Goal: Find contact information: Find contact information

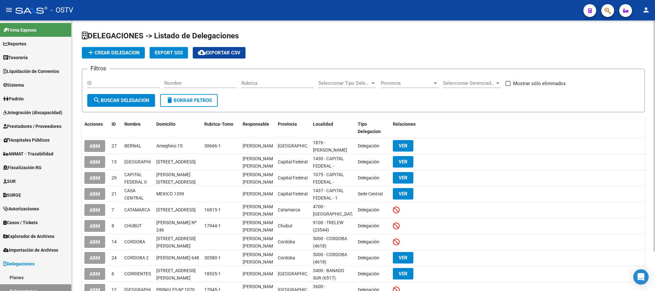
click at [78, 181] on div "DELEGACIONES -> Listado de Delegaciones add Crear Delegacion Export SSS cloud_d…" at bounding box center [364, 178] width 584 height 316
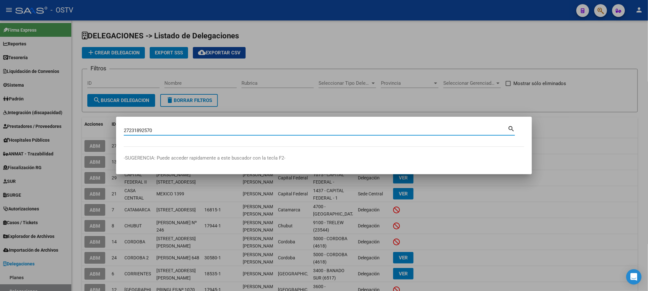
type input "27231892570"
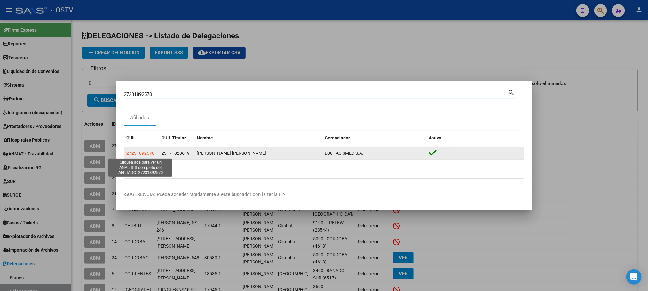
click at [143, 154] on span "27231892570" at bounding box center [140, 153] width 28 height 5
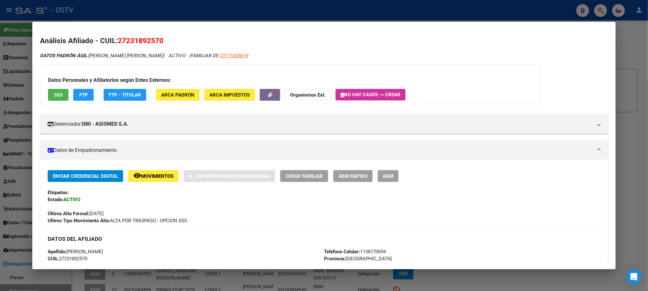
click at [391, 174] on span "ABM" at bounding box center [388, 176] width 11 height 6
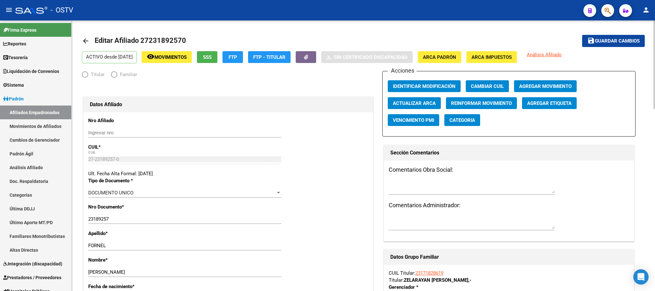
radio input "true"
type input "23-17182861-9"
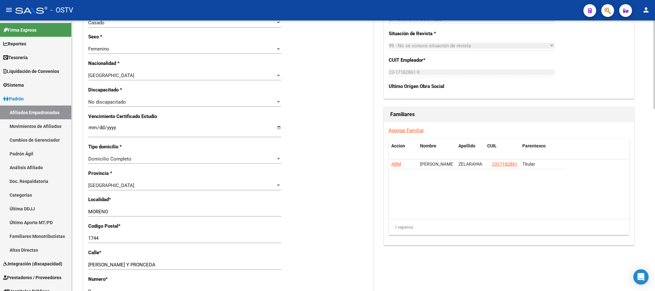
scroll to position [556, 0]
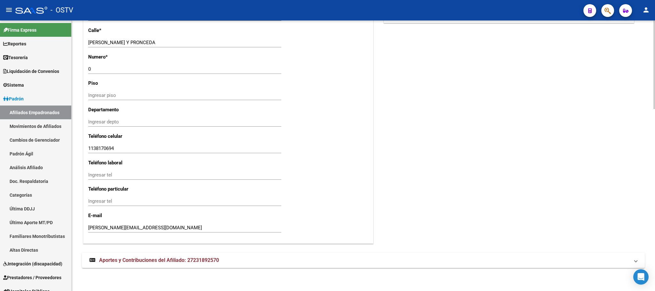
click at [655, 257] on div at bounding box center [655, 246] width 2 height 89
click at [196, 267] on mat-expansion-panel-header "Aportes y Contribuciones del Afiliado: 27231892570" at bounding box center [363, 260] width 563 height 15
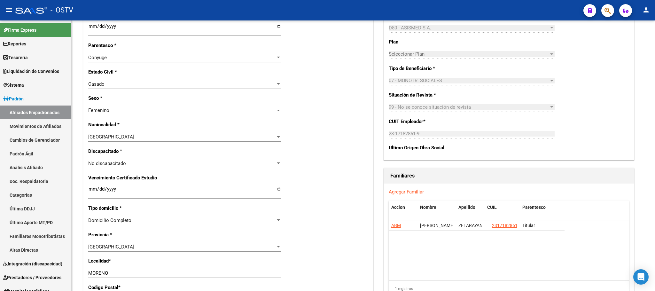
scroll to position [384, 0]
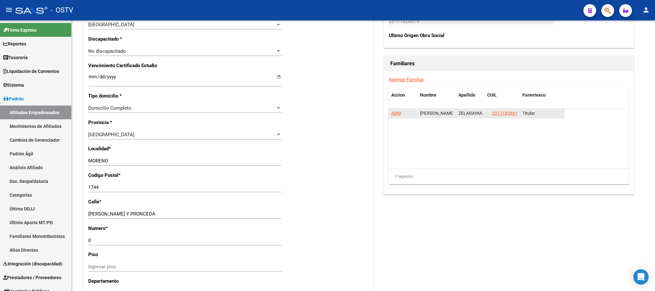
click at [395, 115] on span "ABM" at bounding box center [397, 113] width 10 height 5
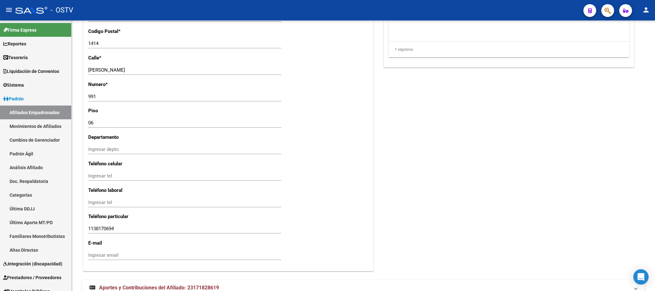
scroll to position [556, 0]
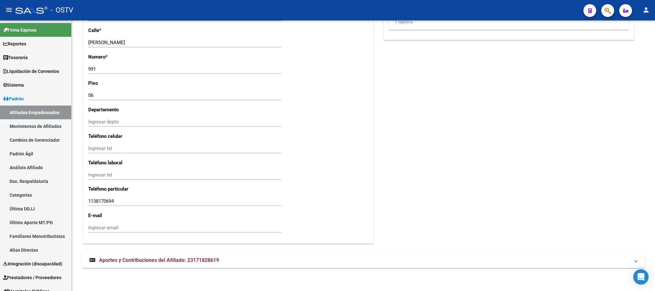
click at [149, 261] on span "Aportes y Contribuciones del Afiliado: 23171828619" at bounding box center [159, 260] width 120 height 6
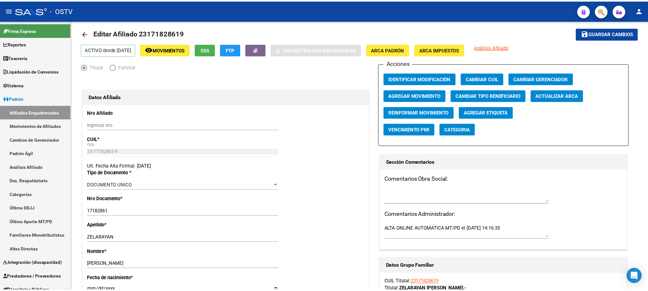
scroll to position [0, 0]
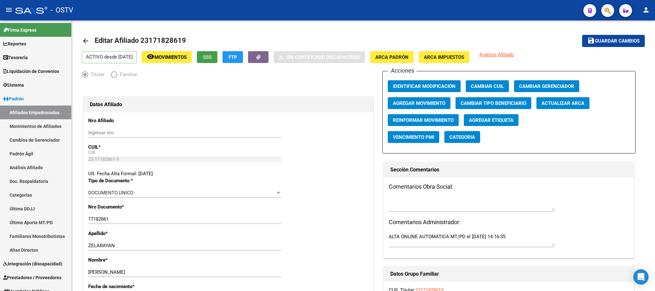
click at [218, 61] on button "SSS" at bounding box center [207, 57] width 20 height 12
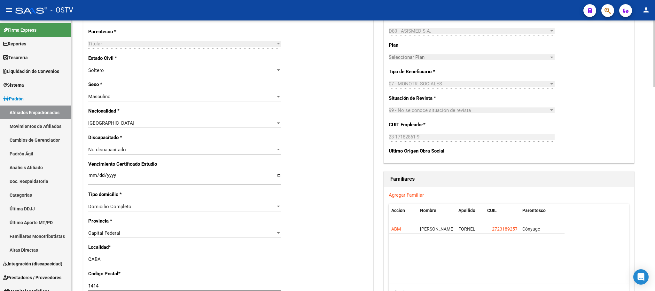
scroll to position [384, 0]
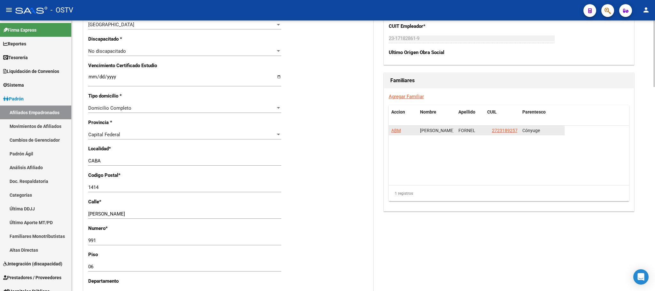
click at [398, 131] on span "ABM" at bounding box center [397, 130] width 10 height 5
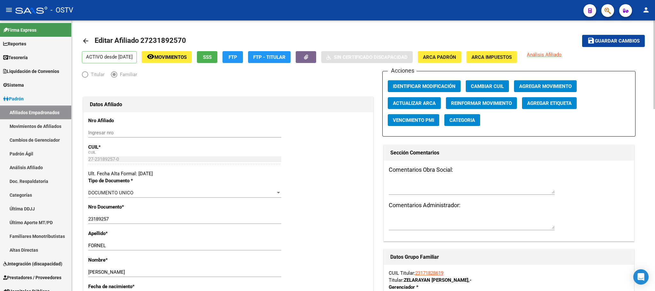
click at [212, 57] on span "SSS" at bounding box center [207, 57] width 9 height 6
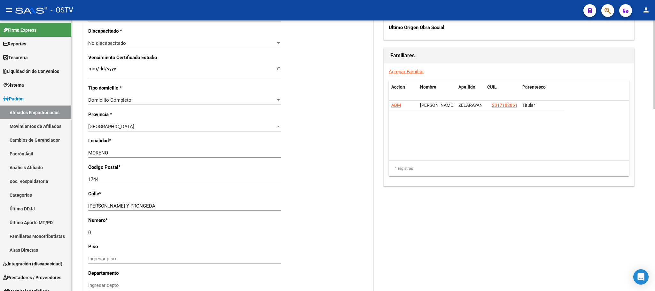
scroll to position [316, 0]
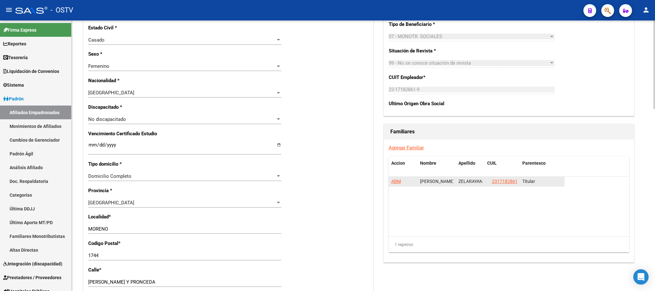
click at [397, 181] on span "ABM" at bounding box center [397, 181] width 10 height 5
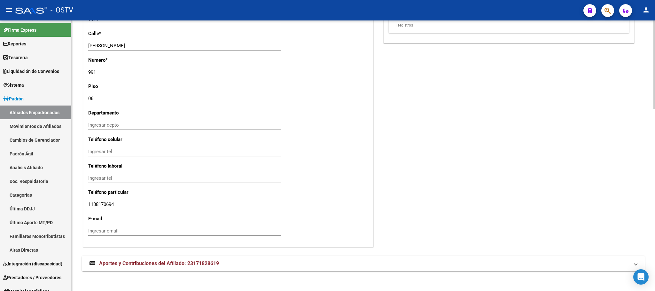
scroll to position [556, 0]
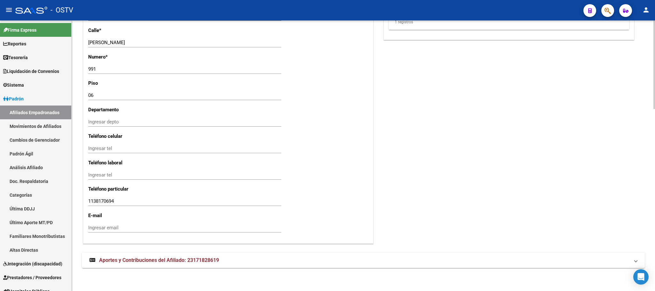
click at [203, 256] on mat-expansion-panel-header "Aportes y Contribuciones del Afiliado: 23171828619" at bounding box center [363, 260] width 563 height 15
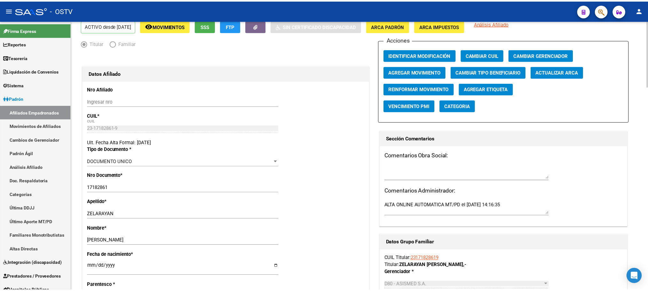
scroll to position [0, 0]
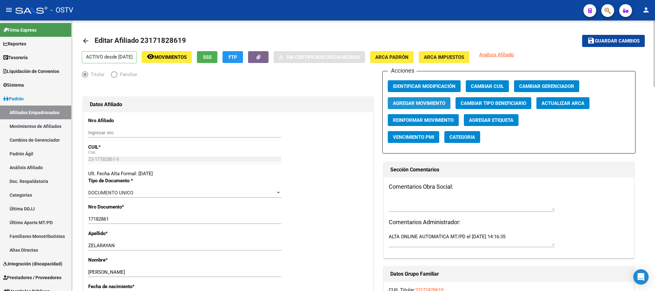
click at [400, 106] on span "Agregar Movimiento" at bounding box center [419, 103] width 52 height 6
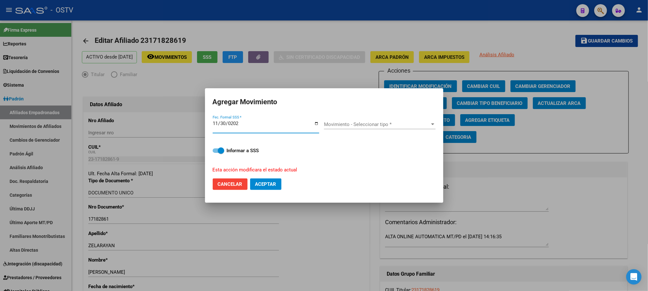
type input "[DATE]"
click at [394, 123] on span "Movimiento - Seleccionar tipo *" at bounding box center [377, 125] width 106 height 6
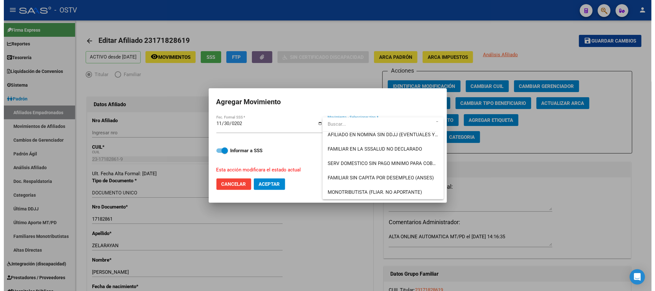
scroll to position [374, 0]
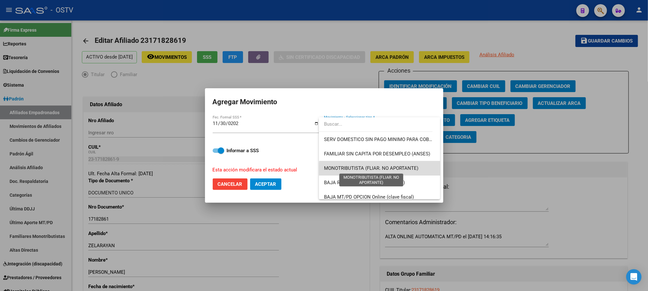
click at [407, 171] on span "MONOTRIBUTISTA (FLIAR. NO APORTANTE)" at bounding box center [371, 168] width 94 height 6
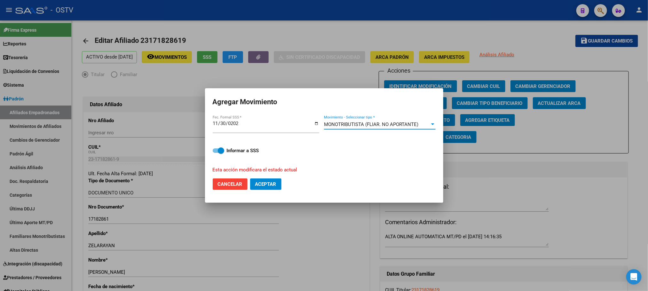
click at [260, 187] on span "Aceptar" at bounding box center [265, 184] width 21 height 6
checkbox input "false"
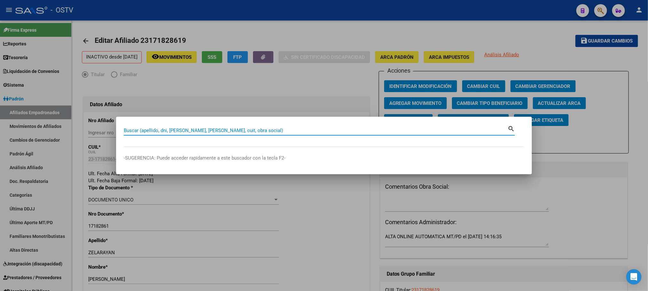
paste input "36781760"
type input "36781760"
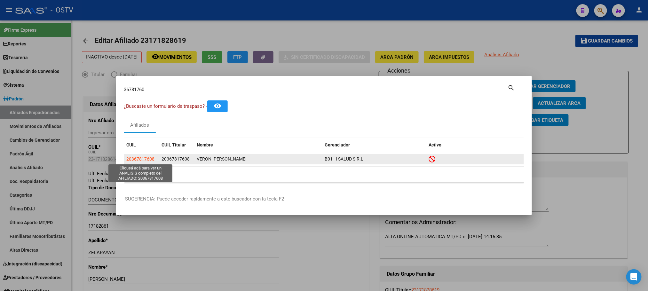
click at [144, 159] on span "20367817608" at bounding box center [140, 158] width 28 height 5
type textarea "20367817608"
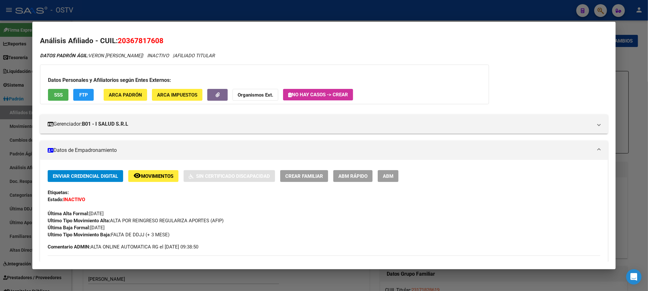
click at [383, 181] on button "ABM" at bounding box center [388, 176] width 21 height 12
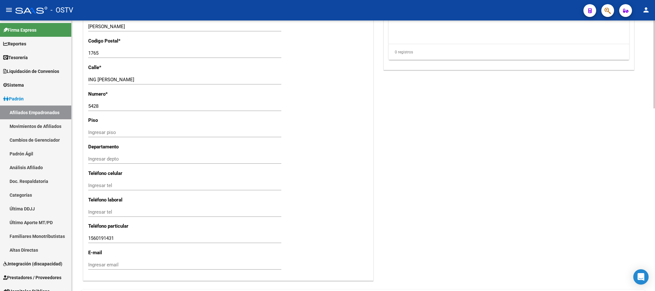
scroll to position [563, 0]
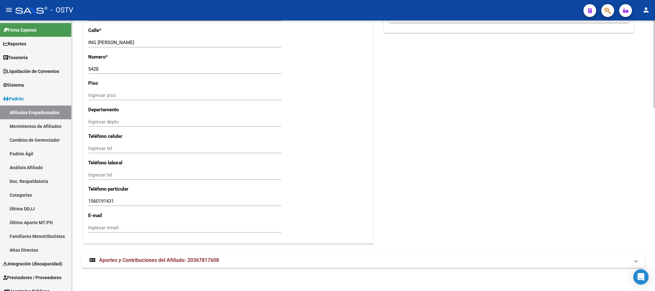
click at [191, 263] on span "Aportes y Contribuciones del Afiliado: 20367817608" at bounding box center [159, 260] width 120 height 6
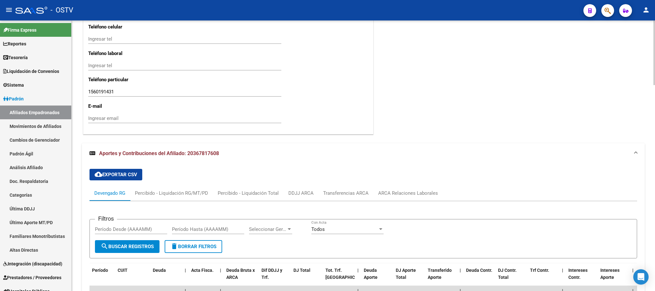
scroll to position [650, 0]
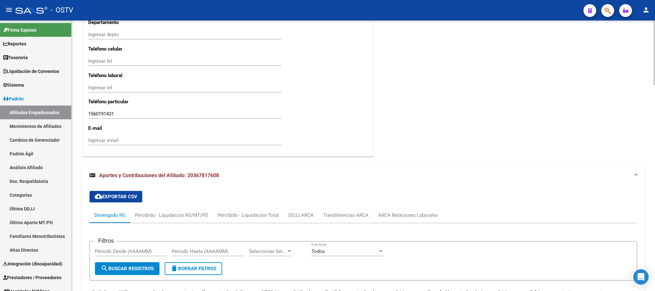
click at [655, 206] on div at bounding box center [655, 209] width 2 height 65
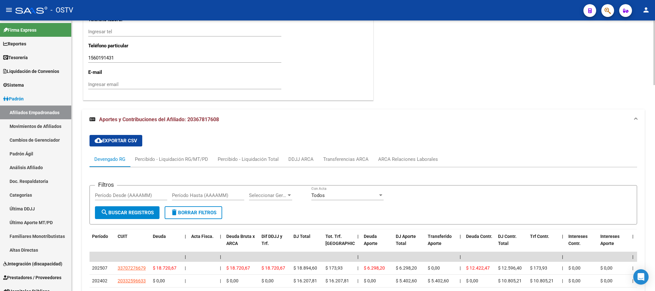
scroll to position [716, 0]
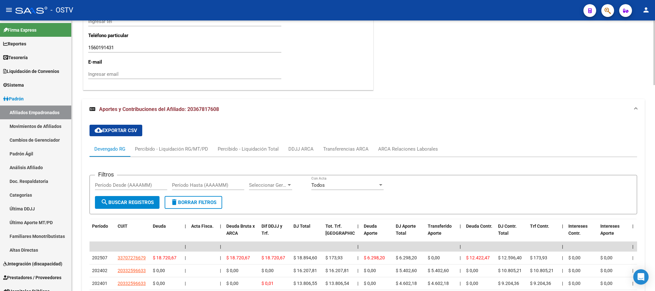
click at [654, 221] on div at bounding box center [655, 225] width 2 height 65
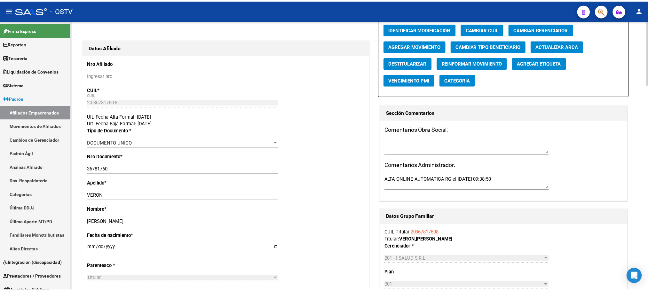
scroll to position [0, 0]
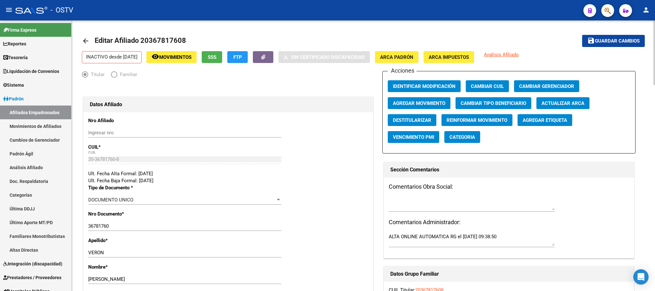
click at [217, 60] on span "SSS" at bounding box center [212, 57] width 9 height 6
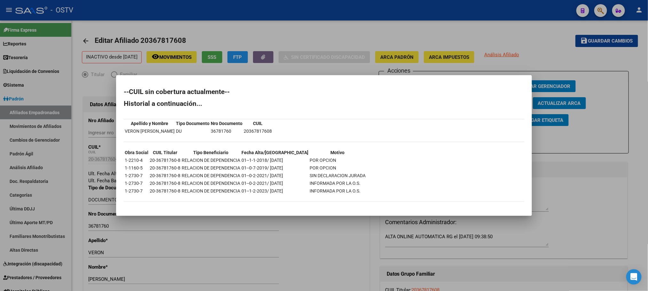
click at [79, 195] on div at bounding box center [324, 145] width 648 height 291
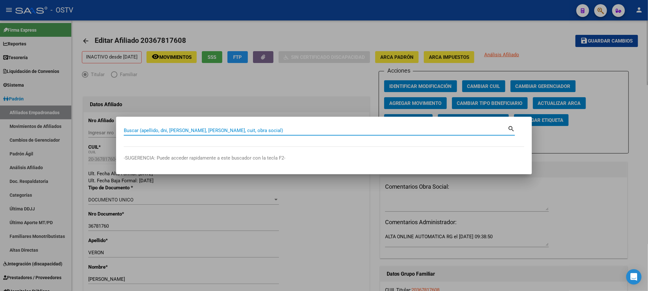
paste input "36781760"
type input "36781760"
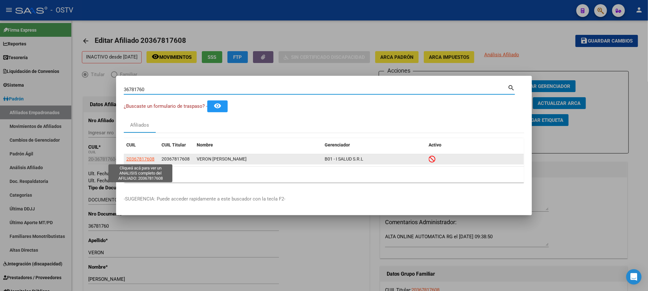
click at [144, 158] on span "20367817608" at bounding box center [140, 158] width 28 height 5
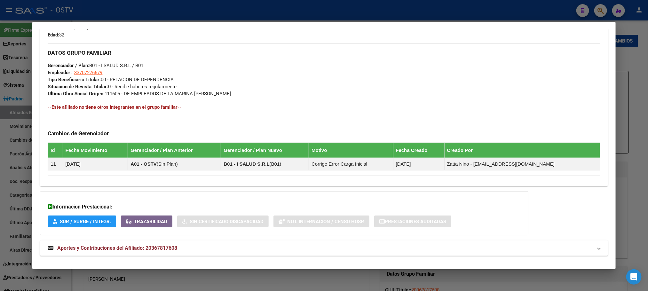
scroll to position [316, 0]
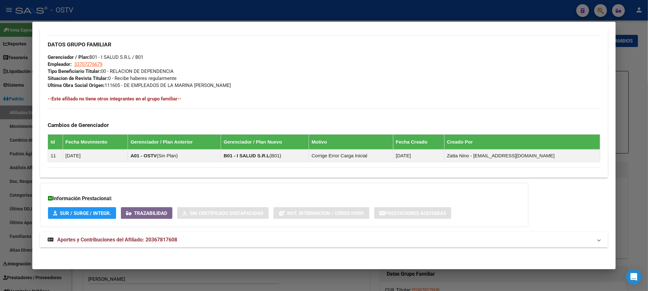
click at [161, 242] on span "Aportes y Contribuciones del Afiliado: 20367817608" at bounding box center [117, 240] width 120 height 6
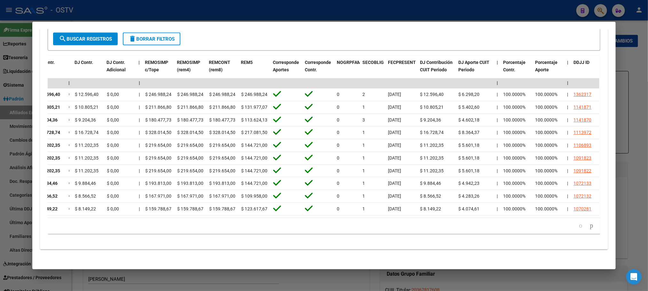
scroll to position [0, 0]
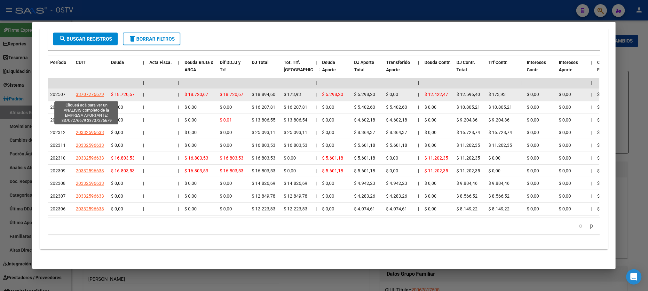
click at [84, 97] on span "33707276679" at bounding box center [90, 94] width 28 height 5
type textarea "33707276679"
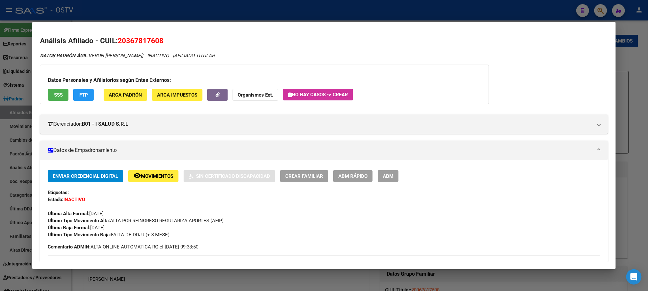
click at [82, 281] on div at bounding box center [324, 145] width 648 height 291
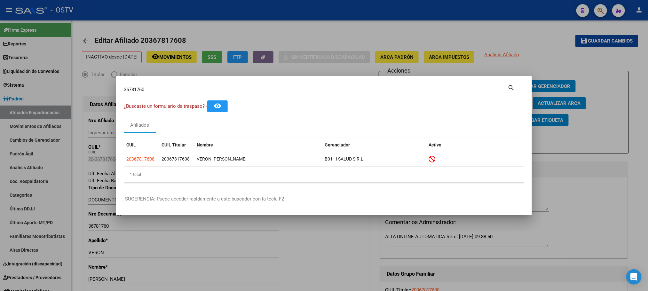
click at [165, 92] on div "36781760 Buscar (apellido, dni, [PERSON_NAME], nro traspaso, cuit, obra social)" at bounding box center [316, 90] width 384 height 10
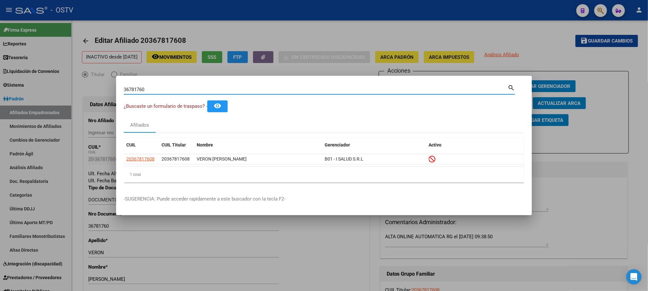
click at [165, 92] on div "36781760 Buscar (apellido, dni, [PERSON_NAME], nro traspaso, cuit, obra social)" at bounding box center [316, 90] width 384 height 10
click at [166, 88] on input "36781760" at bounding box center [316, 90] width 384 height 6
type input "35633873"
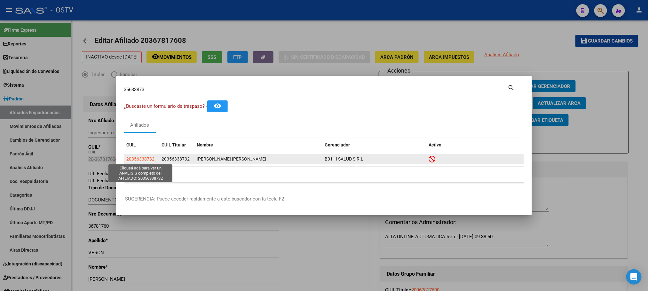
click at [139, 156] on span "20356338732" at bounding box center [140, 158] width 28 height 5
type textarea "20356338732"
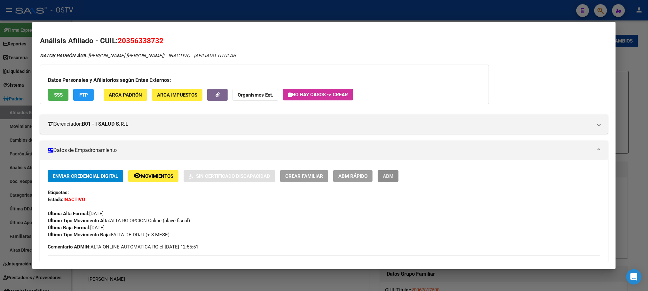
click at [389, 178] on span "ABM" at bounding box center [388, 176] width 11 height 6
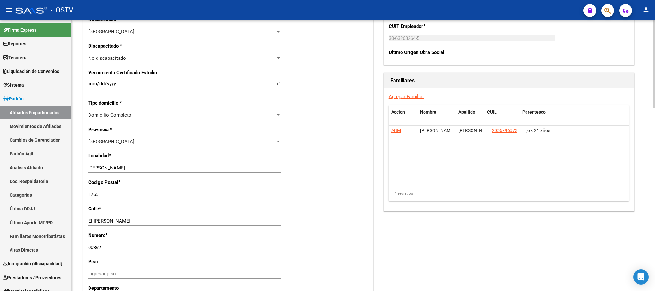
scroll to position [563, 0]
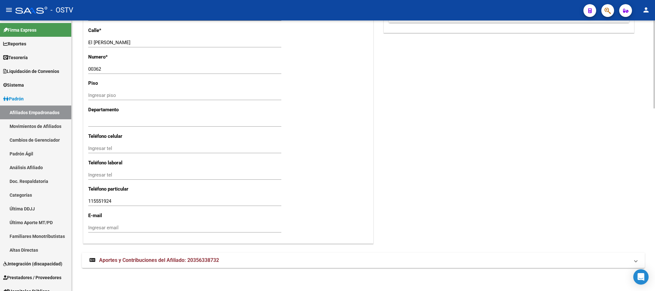
click at [655, 230] on div at bounding box center [655, 247] width 2 height 88
click at [199, 266] on mat-expansion-panel-header "Aportes y Contribuciones del Afiliado: 20356338732" at bounding box center [363, 260] width 563 height 15
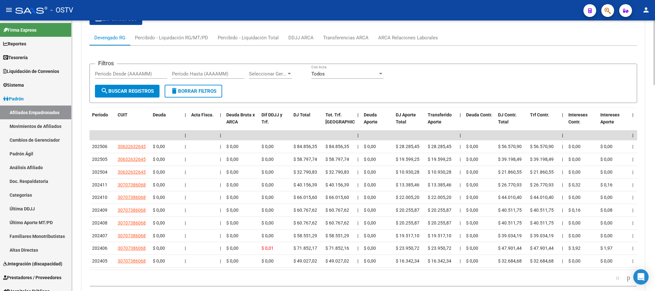
scroll to position [842, 0]
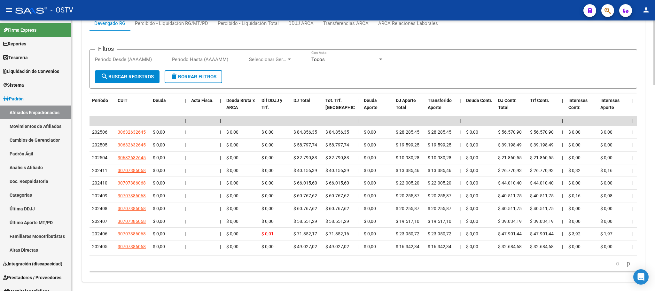
click at [655, 270] on div at bounding box center [655, 255] width 2 height 65
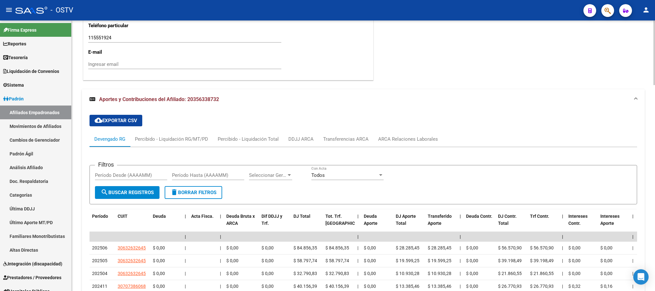
scroll to position [864, 0]
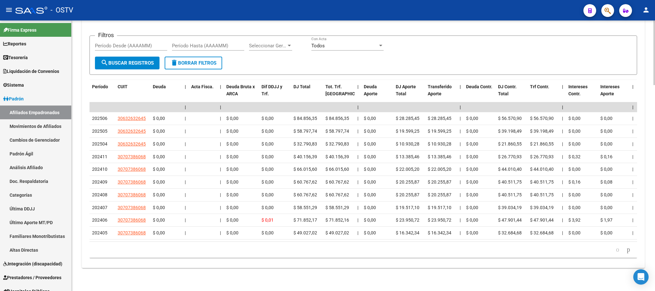
click at [217, 267] on div "cloud_download Exportar CSV Devengado RG Percibido - Liquidación RG/MT/PD Perci…" at bounding box center [363, 124] width 563 height 288
click at [22, 99] on span "Padrón" at bounding box center [13, 98] width 20 height 7
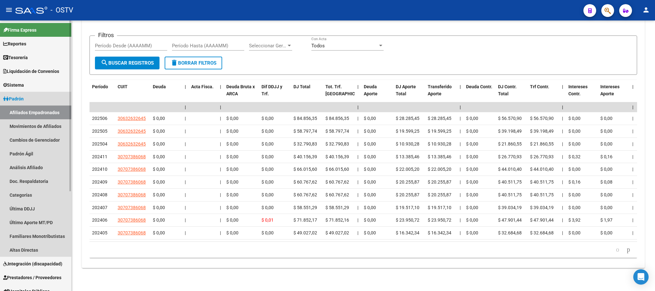
click at [21, 98] on span "Padrón" at bounding box center [13, 98] width 20 height 7
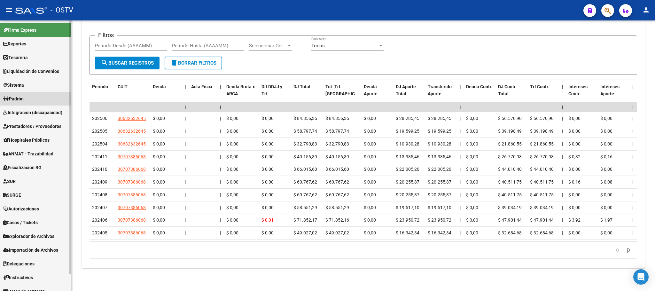
click at [21, 100] on span "Padrón" at bounding box center [13, 98] width 20 height 7
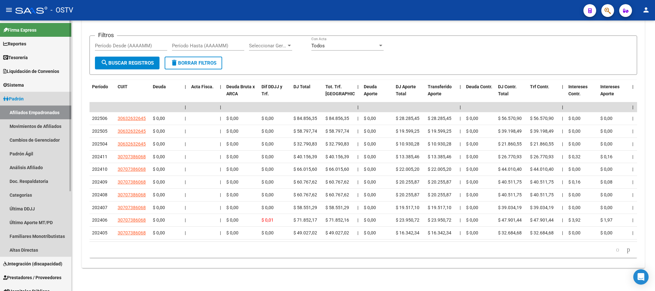
click at [21, 100] on span "Padrón" at bounding box center [13, 98] width 20 height 7
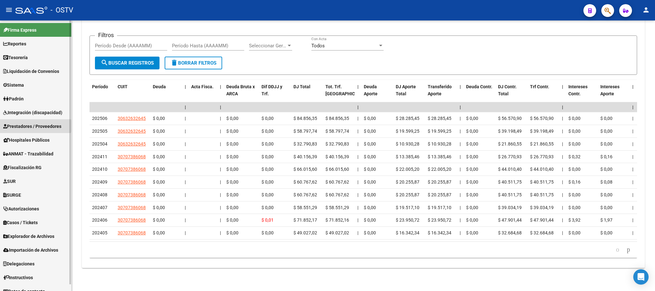
click at [27, 126] on span "Prestadores / Proveedores" at bounding box center [32, 126] width 58 height 7
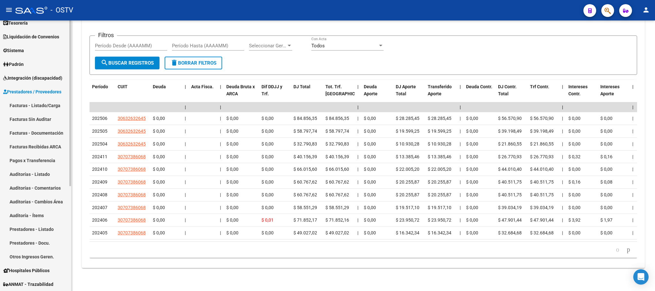
scroll to position [48, 0]
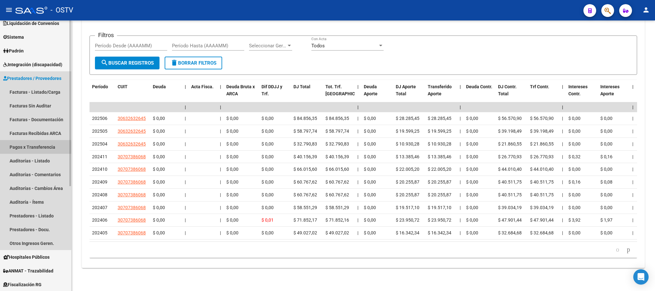
click at [25, 149] on link "Pagos x Transferencia" at bounding box center [35, 147] width 71 height 14
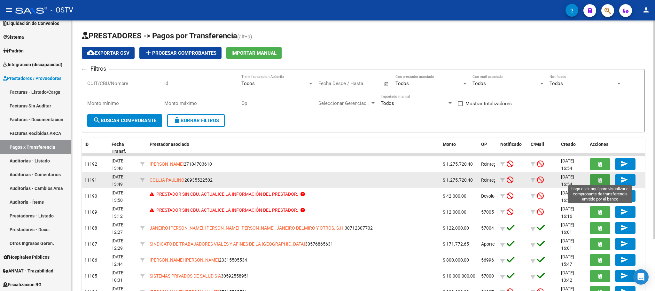
click at [600, 178] on icon "button" at bounding box center [601, 180] width 4 height 5
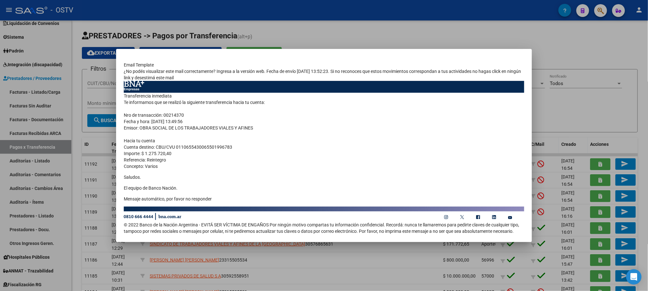
click at [79, 225] on div at bounding box center [324, 145] width 648 height 291
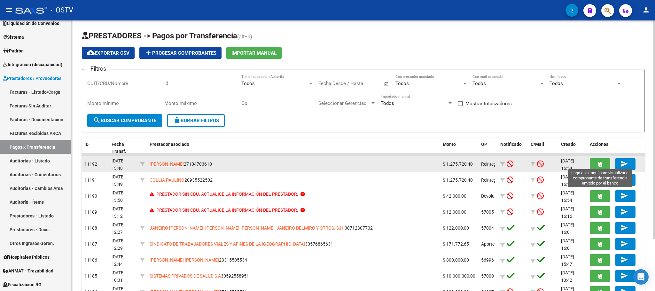
click at [602, 163] on icon "button" at bounding box center [601, 164] width 4 height 5
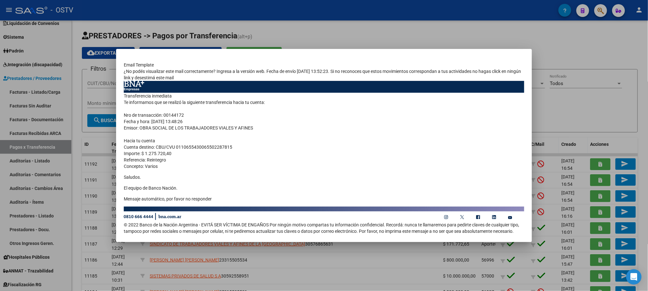
click at [76, 202] on div at bounding box center [324, 145] width 648 height 291
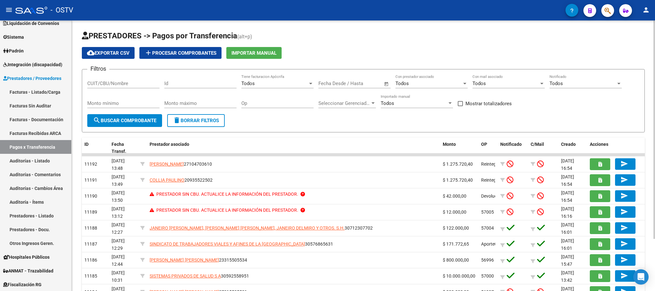
click at [181, 118] on span "delete Borrar Filtros" at bounding box center [196, 121] width 46 height 6
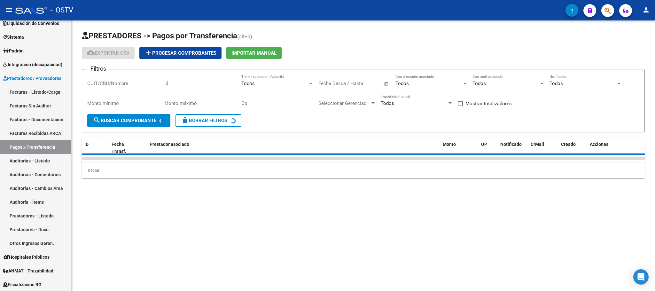
click at [117, 85] on input "CUIT/CBU/Nombre" at bounding box center [123, 84] width 72 height 6
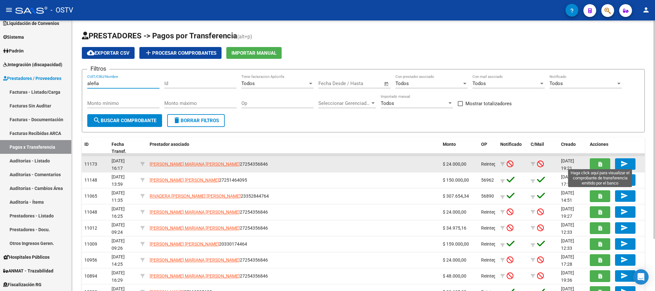
type input "aleña"
click at [597, 164] on button "button" at bounding box center [600, 164] width 20 height 12
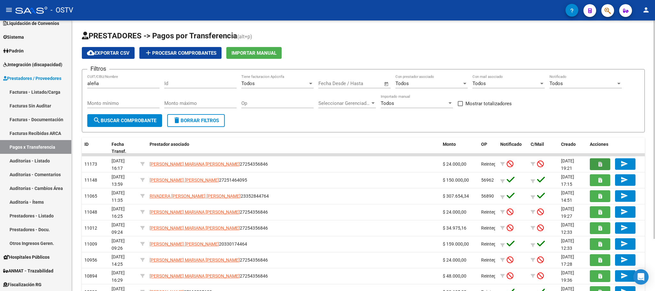
click at [125, 86] on div "aleña CUIT/CBU/Nombre" at bounding box center [123, 82] width 72 height 14
click at [125, 86] on input "aleña" at bounding box center [123, 84] width 72 height 6
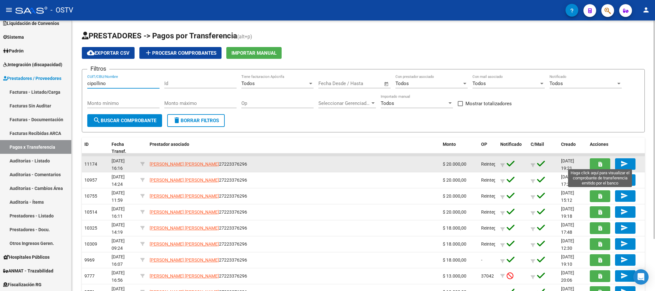
click at [600, 165] on icon "button" at bounding box center [601, 164] width 4 height 5
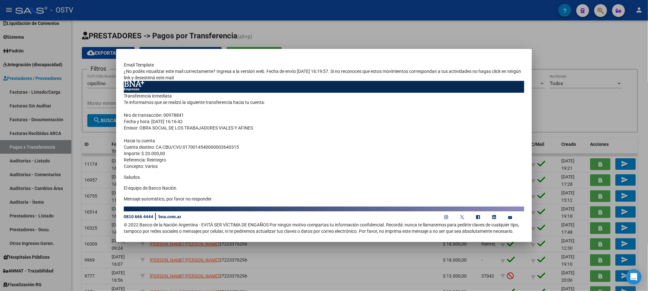
click at [79, 218] on div at bounding box center [324, 145] width 648 height 291
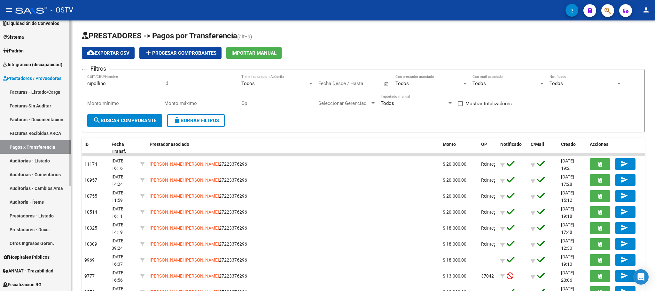
drag, startPoint x: 115, startPoint y: 84, endPoint x: 59, endPoint y: 85, distance: 55.0
click at [73, 85] on div "PRESTADORES -> Pagos por Transferencia (alt+p) cloud_download Exportar CSV add …" at bounding box center [364, 187] width 584 height 335
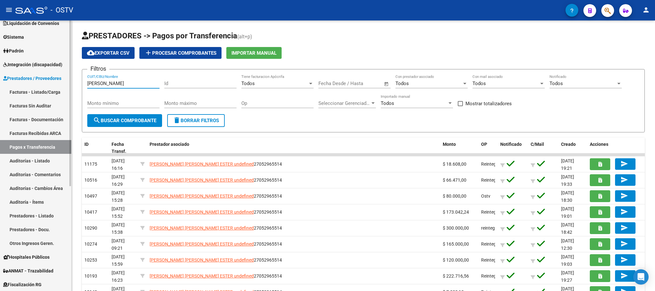
drag, startPoint x: 112, startPoint y: 85, endPoint x: 12, endPoint y: 83, distance: 100.8
click at [12, 83] on mat-sidenav-container "Firma Express Reportes Tablero de Control Ingresos Percibidos Análisis de todos…" at bounding box center [327, 155] width 655 height 271
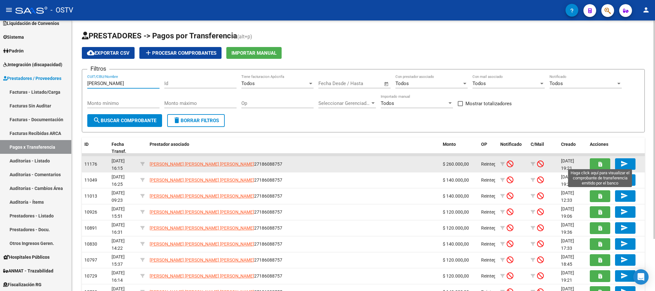
click at [596, 162] on button "button" at bounding box center [600, 164] width 20 height 12
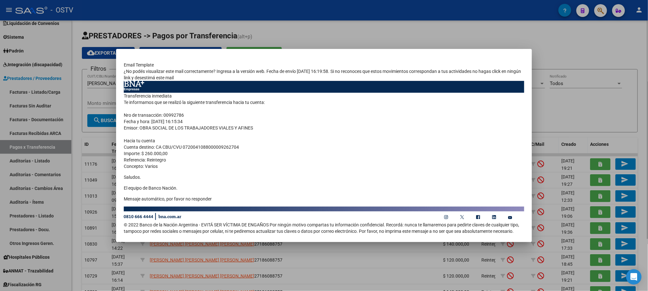
click at [79, 242] on div at bounding box center [324, 145] width 648 height 291
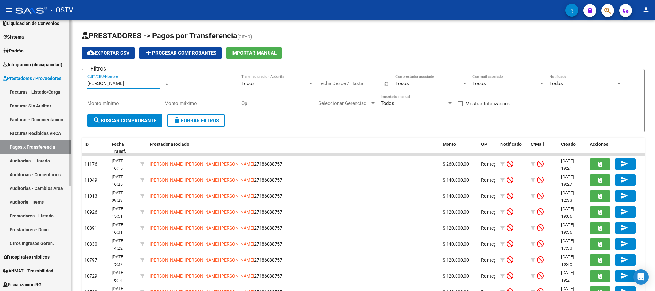
drag, startPoint x: 121, startPoint y: 85, endPoint x: 29, endPoint y: 84, distance: 92.1
click at [29, 84] on mat-sidenav-container "Firma Express Reportes Tablero de Control Ingresos Percibidos Análisis de todos…" at bounding box center [327, 155] width 655 height 271
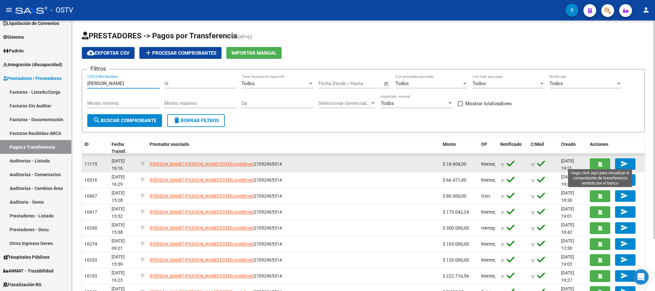
type input "[PERSON_NAME]"
click at [595, 162] on button "button" at bounding box center [600, 164] width 20 height 12
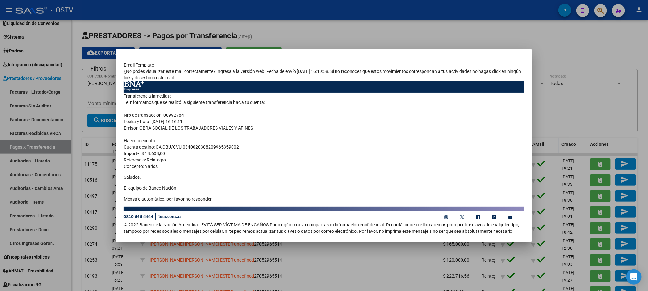
click at [481, 21] on div at bounding box center [324, 145] width 648 height 291
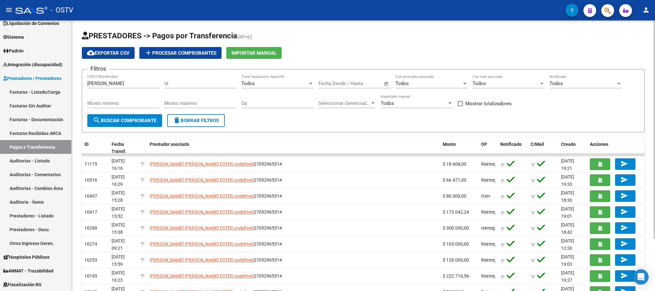
click at [79, 203] on div "PRESTADORES -> Pagos por Transferencia (alt+p) cloud_download Exportar CSV add …" at bounding box center [364, 187] width 584 height 335
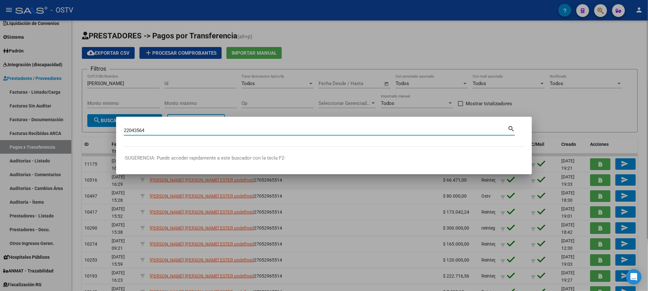
type input "22043564"
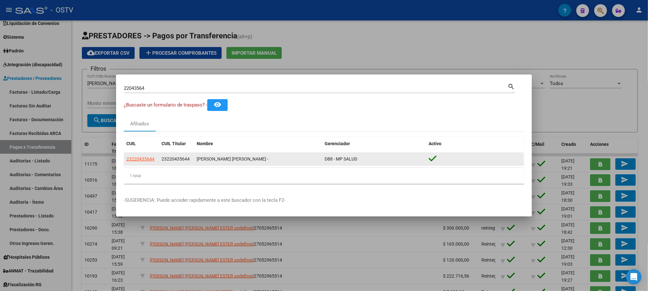
click at [142, 162] on app-link-go-to "23220435644" at bounding box center [140, 158] width 28 height 7
click at [142, 161] on span "23220435644" at bounding box center [140, 158] width 28 height 5
copy span "23220435644"
type textarea "23220435644"
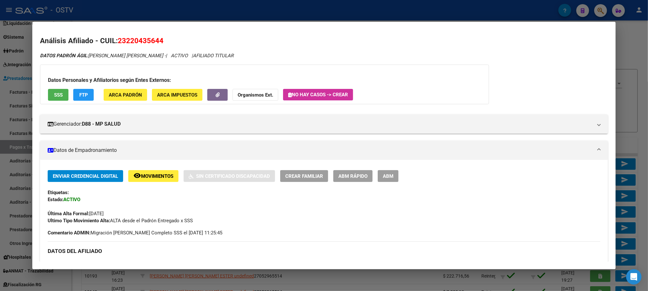
click at [390, 178] on span "ABM" at bounding box center [388, 176] width 11 height 6
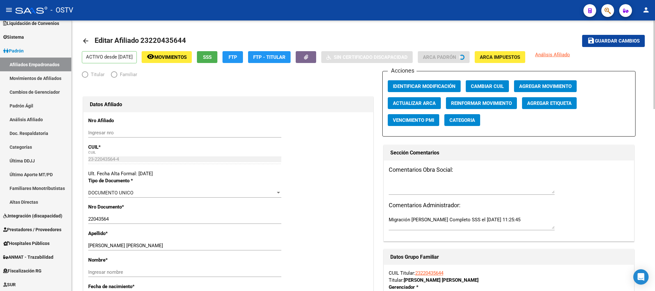
radio input "true"
type input "23-22043564-4"
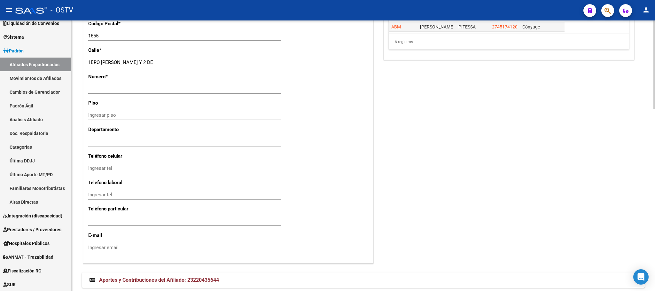
scroll to position [556, 0]
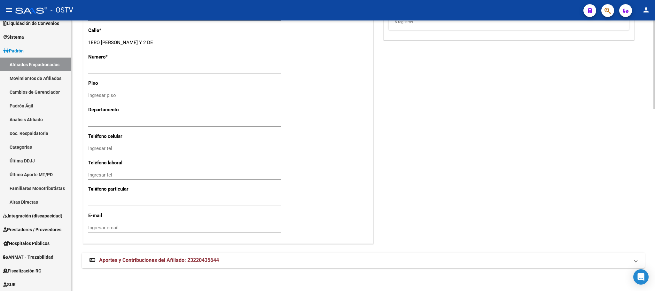
click at [213, 261] on span "Aportes y Contribuciones del Afiliado: 23220435644" at bounding box center [159, 260] width 120 height 6
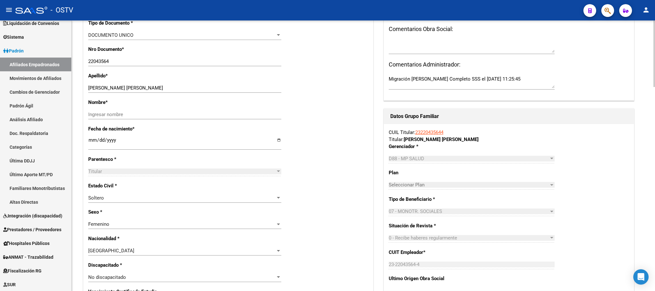
scroll to position [0, 0]
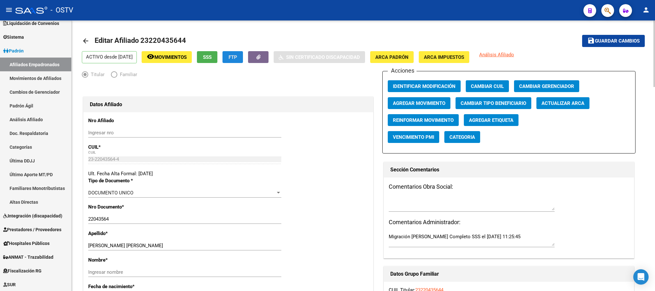
click at [237, 57] on span "FTP" at bounding box center [233, 57] width 9 height 6
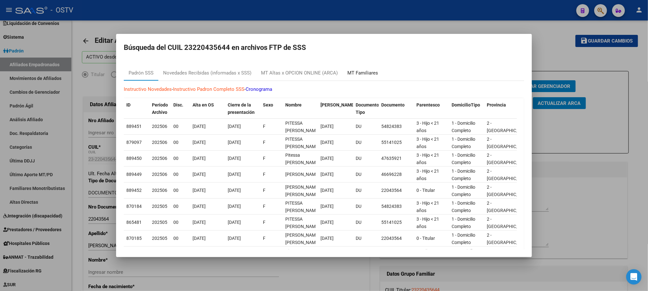
click at [366, 74] on div "MT Familiares" at bounding box center [362, 72] width 31 height 7
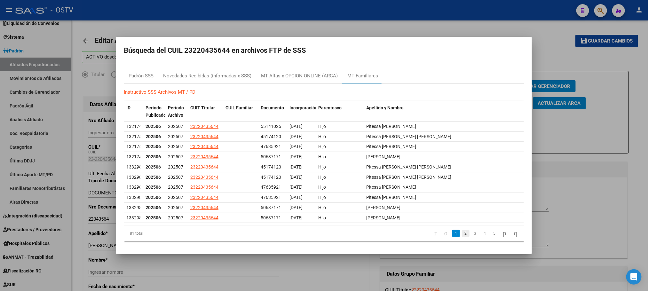
click at [462, 236] on link "2" at bounding box center [466, 233] width 8 height 7
click at [471, 236] on link "3" at bounding box center [475, 233] width 8 height 7
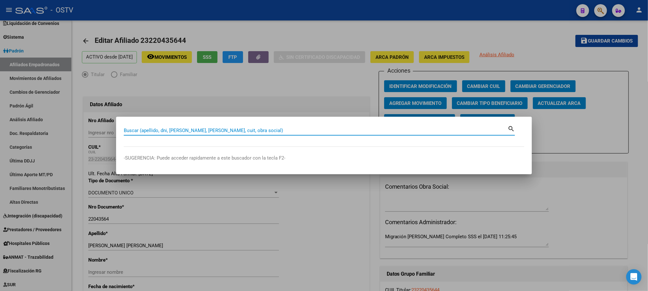
paste input "46696228"
type input "46696228"
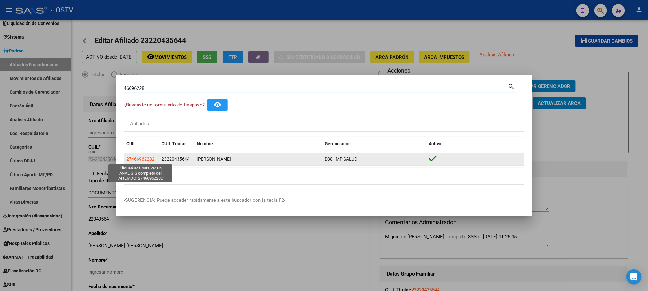
click at [139, 161] on span "27466962282" at bounding box center [140, 158] width 28 height 5
type textarea "27466962282"
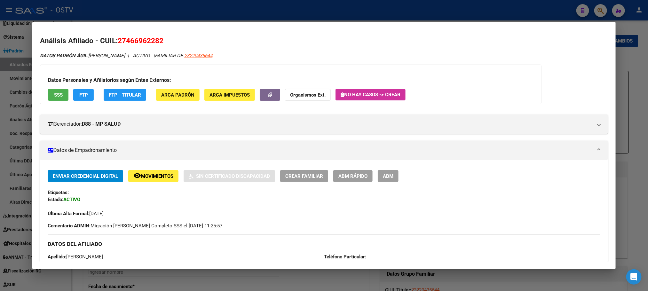
click at [387, 177] on span "ABM" at bounding box center [388, 176] width 11 height 6
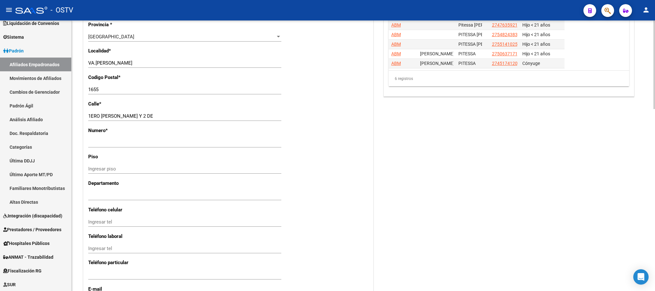
scroll to position [556, 0]
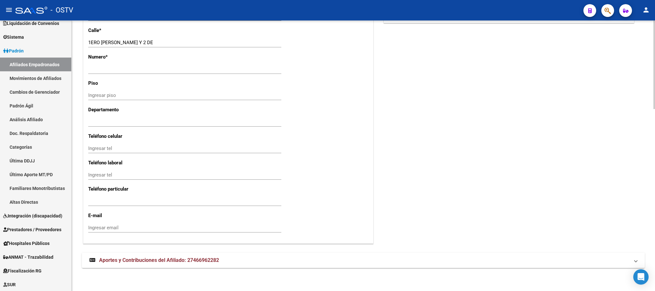
drag, startPoint x: 206, startPoint y: 260, endPoint x: 210, endPoint y: 251, distance: 10.2
click at [204, 260] on span "Aportes y Contribuciones del Afiliado: 27466962282" at bounding box center [159, 260] width 120 height 6
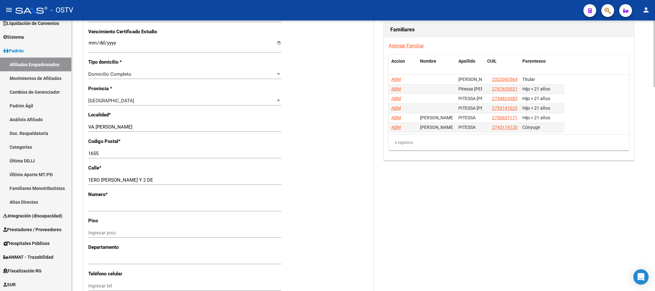
scroll to position [411, 0]
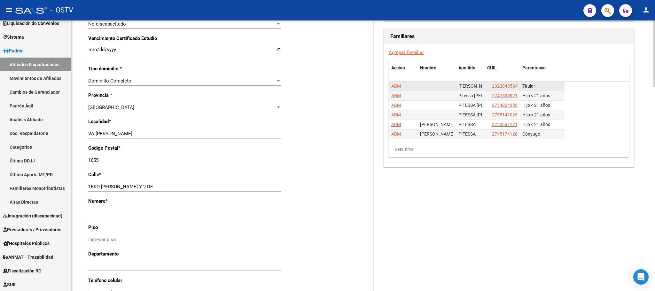
click at [396, 88] on span "ABM" at bounding box center [397, 85] width 10 height 5
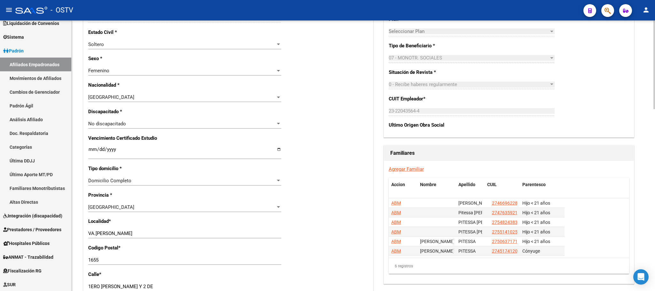
scroll to position [329, 0]
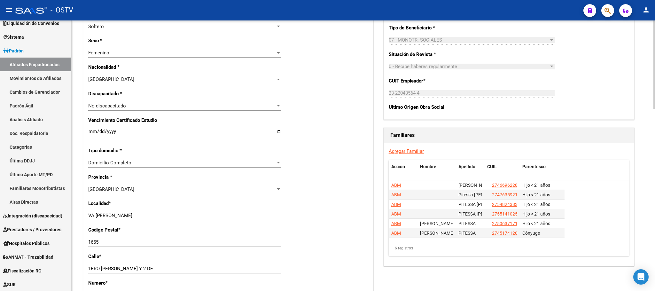
click at [654, 140] on div at bounding box center [655, 172] width 2 height 89
drag, startPoint x: 483, startPoint y: 169, endPoint x: 544, endPoint y: 167, distance: 61.4
click at [544, 167] on div "Accion Nombre Apellido CUIL Parentesco" at bounding box center [477, 167] width 176 height 14
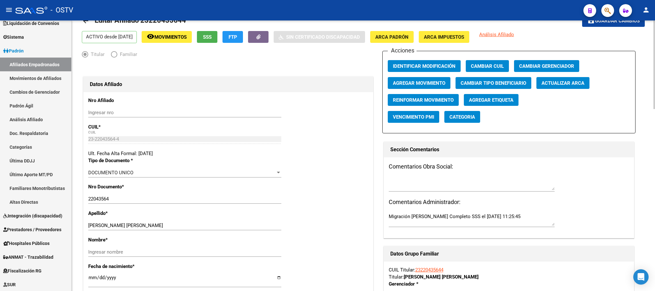
scroll to position [0, 0]
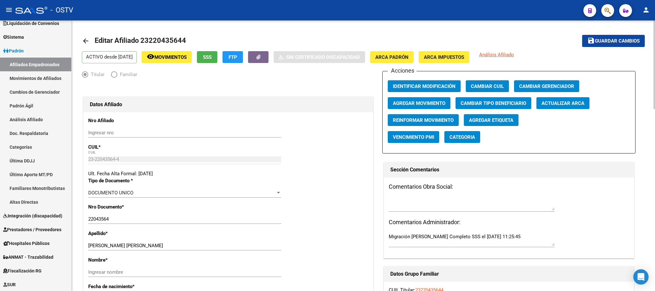
drag, startPoint x: 186, startPoint y: 39, endPoint x: 141, endPoint y: 43, distance: 45.6
click at [141, 43] on h1 "Editar Afiliado 23220435644" at bounding box center [141, 41] width 93 height 13
copy h1 "23220435644"
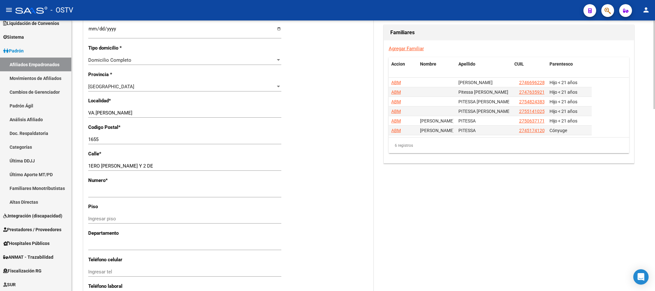
scroll to position [556, 0]
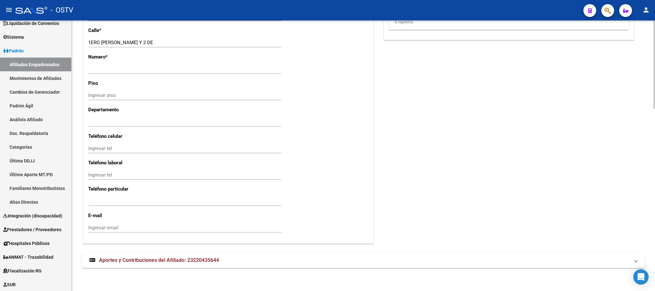
click at [180, 266] on mat-expansion-panel-header "Aportes y Contribuciones del Afiliado: 23220435644" at bounding box center [363, 260] width 563 height 15
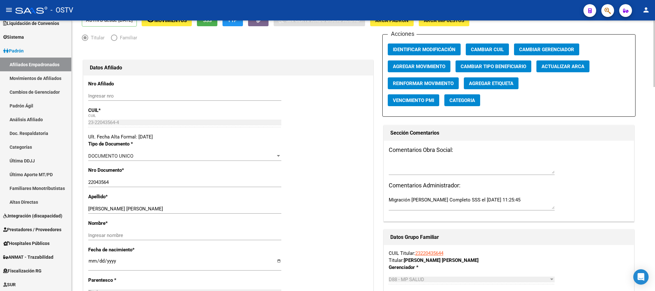
scroll to position [0, 0]
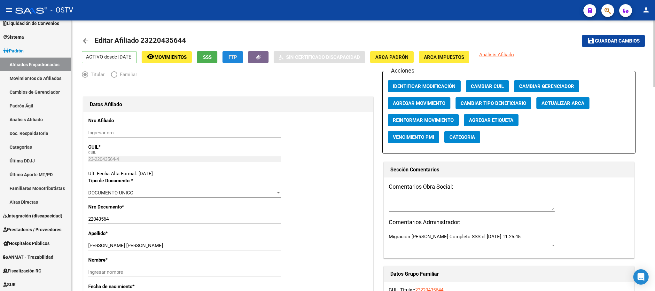
click at [239, 55] on button "FTP" at bounding box center [233, 57] width 20 height 12
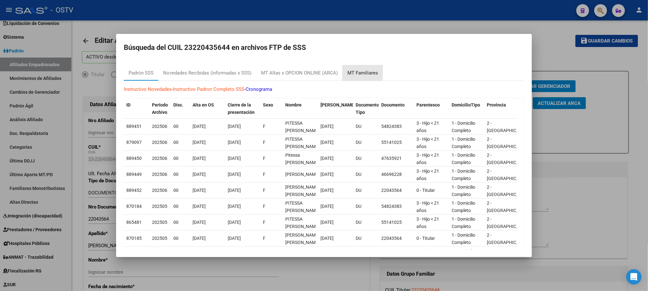
click at [357, 72] on div "MT Familiares" at bounding box center [362, 72] width 31 height 7
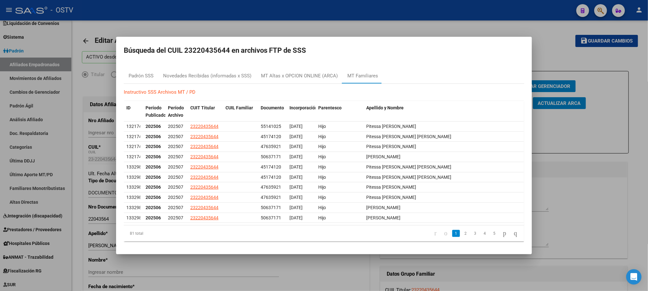
drag, startPoint x: 372, startPoint y: 269, endPoint x: 378, endPoint y: 264, distance: 8.0
click at [372, 269] on div at bounding box center [324, 145] width 648 height 291
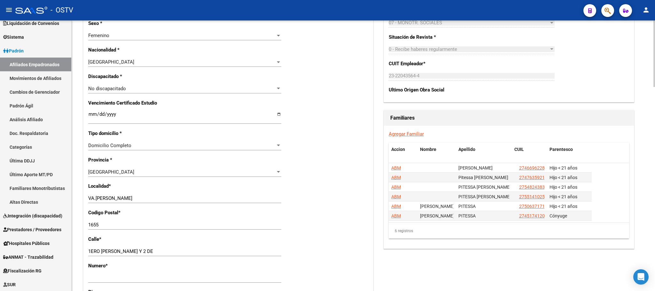
scroll to position [344, 0]
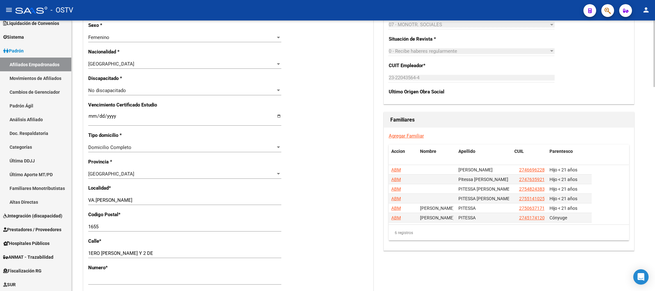
click at [654, 139] on div at bounding box center [655, 139] width 2 height 67
click at [397, 218] on span "ABM" at bounding box center [397, 217] width 10 height 5
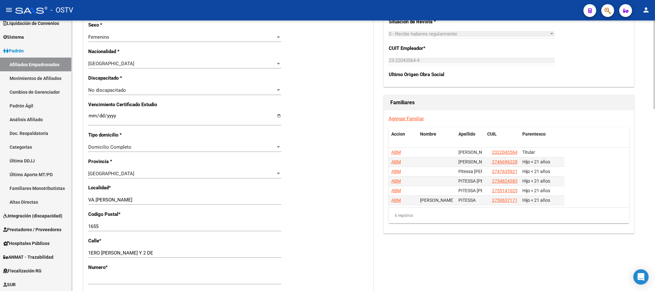
scroll to position [336, 0]
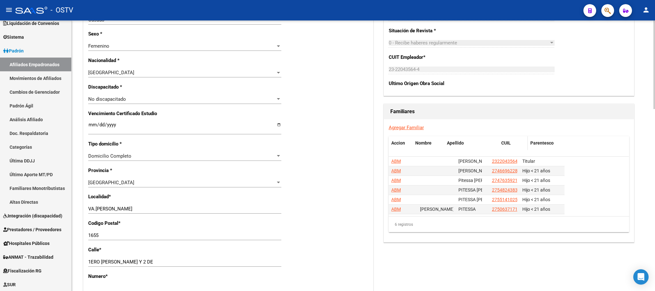
drag, startPoint x: 483, startPoint y: 148, endPoint x: 545, endPoint y: 148, distance: 62.1
click at [542, 148] on div "Accion Nombre Apellido CUIL Parentesco" at bounding box center [477, 143] width 176 height 14
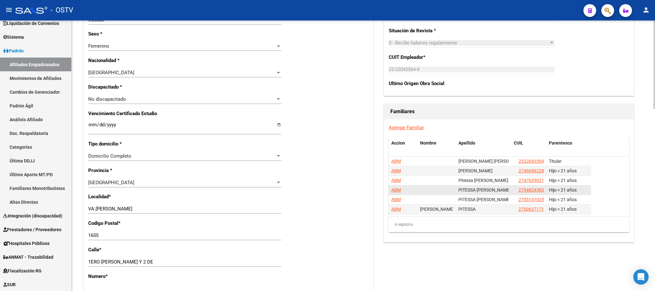
click at [395, 191] on span "ABM" at bounding box center [397, 189] width 10 height 5
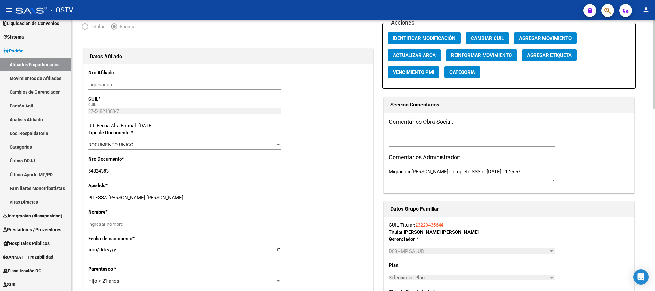
scroll to position [144, 0]
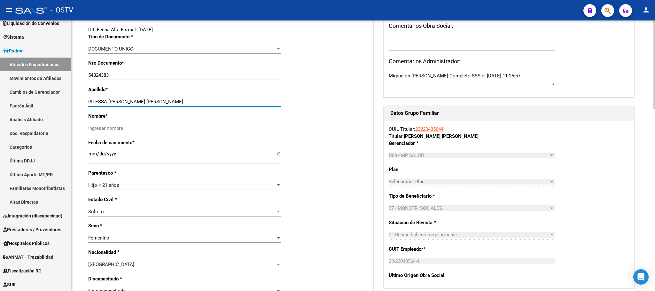
drag, startPoint x: 108, startPoint y: 103, endPoint x: 157, endPoint y: 104, distance: 49.6
click at [157, 104] on input "PITESSA [PERSON_NAME] [PERSON_NAME]" at bounding box center [184, 102] width 193 height 6
paste input "[PERSON_NAME] [PERSON_NAME]"
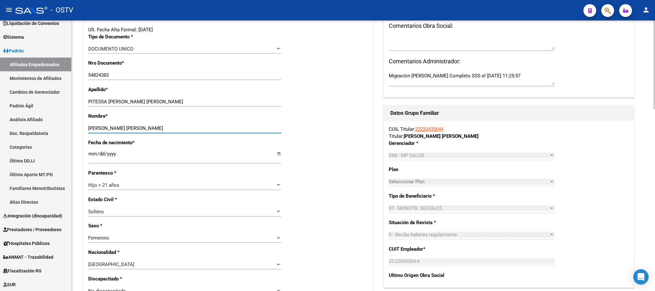
type input "[PERSON_NAME] [PERSON_NAME]"
drag, startPoint x: 107, startPoint y: 104, endPoint x: 237, endPoint y: 105, distance: 130.5
click at [237, 105] on input "PITESSA [PERSON_NAME] [PERSON_NAME]" at bounding box center [184, 102] width 193 height 6
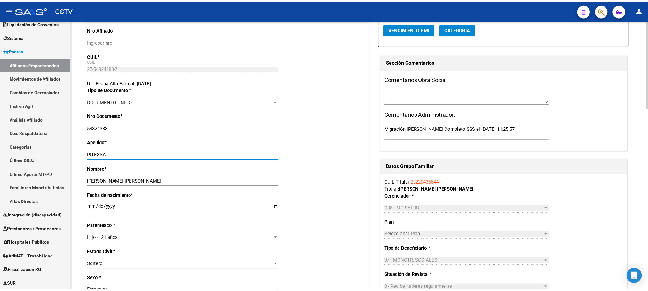
scroll to position [0, 0]
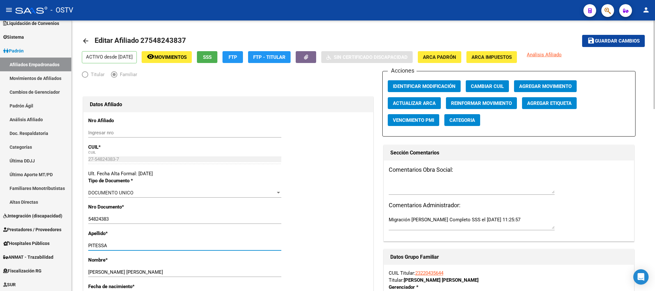
type input "PITESSA"
click at [607, 41] on span "Guardar cambios" at bounding box center [617, 41] width 45 height 6
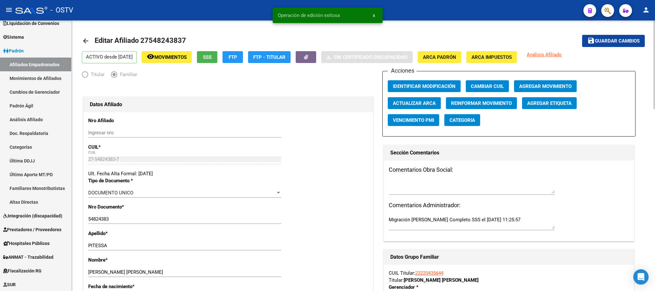
click at [525, 88] on span "Agregar Movimiento" at bounding box center [545, 86] width 52 height 6
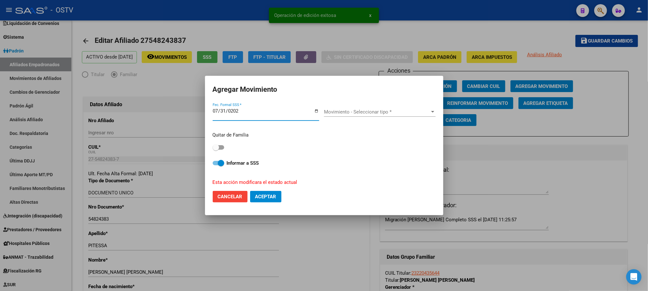
type input "[DATE]"
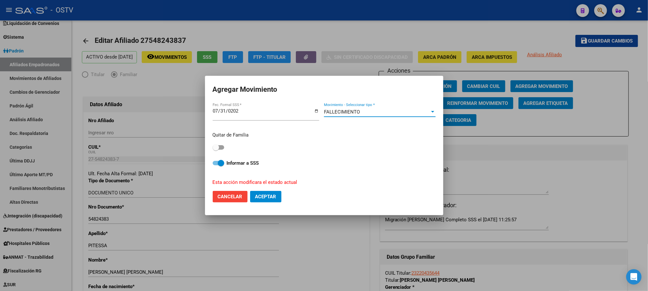
click at [374, 105] on div "FALLECIMIENTO Movimiento - Seleccionar tipo *" at bounding box center [380, 114] width 112 height 25
click at [377, 110] on div "FALLECIMIENTO" at bounding box center [377, 112] width 106 height 6
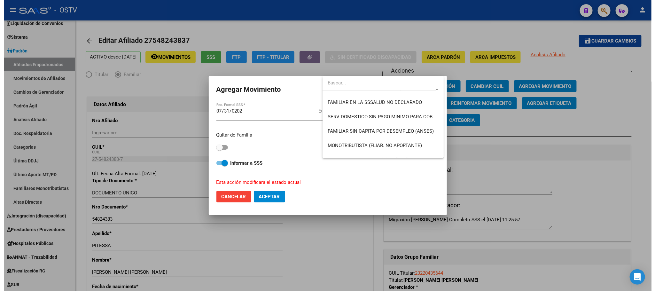
scroll to position [363, 0]
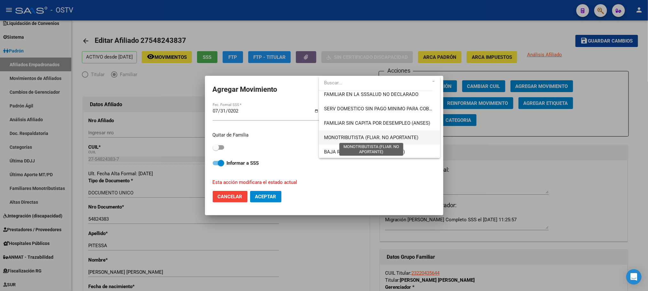
click at [415, 136] on span "MONOTRIBUTISTA (FLIAR. NO APORTANTE)" at bounding box center [371, 138] width 94 height 6
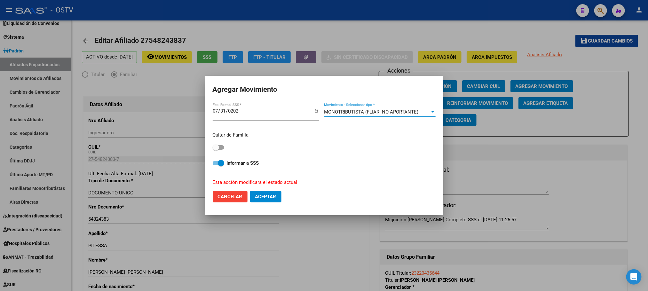
click at [264, 198] on span "Aceptar" at bounding box center [265, 197] width 21 height 6
checkbox input "false"
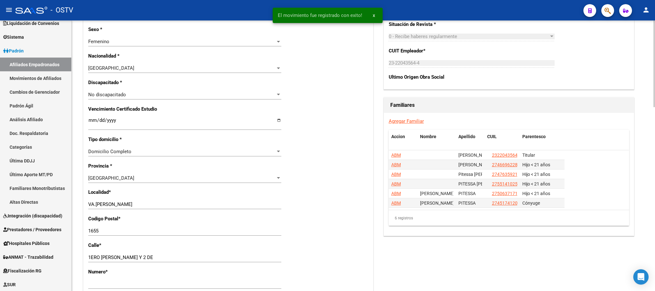
scroll to position [375, 0]
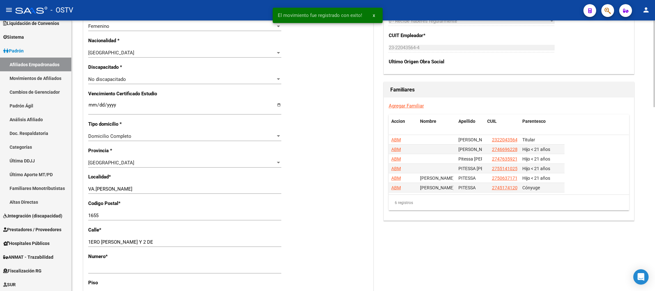
click at [654, 169] on div at bounding box center [655, 183] width 2 height 87
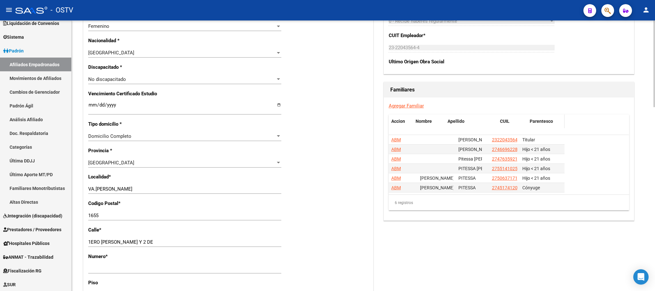
drag, startPoint x: 483, startPoint y: 127, endPoint x: 542, endPoint y: 123, distance: 58.7
click at [542, 123] on div "Accion Nombre Apellido CUIL Parentesco" at bounding box center [477, 122] width 176 height 14
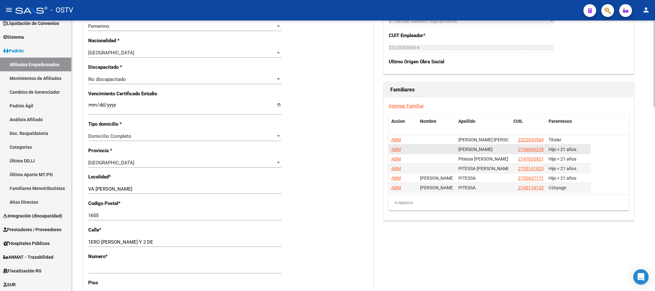
click at [395, 152] on span "ABM" at bounding box center [397, 149] width 10 height 5
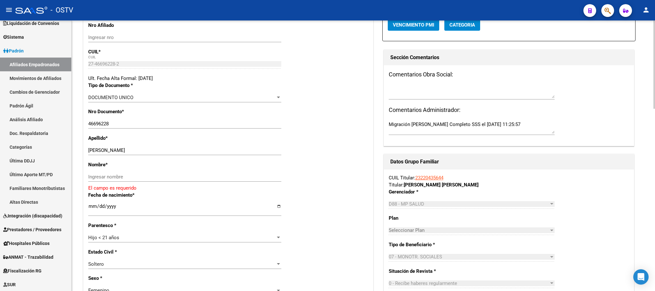
scroll to position [96, 0]
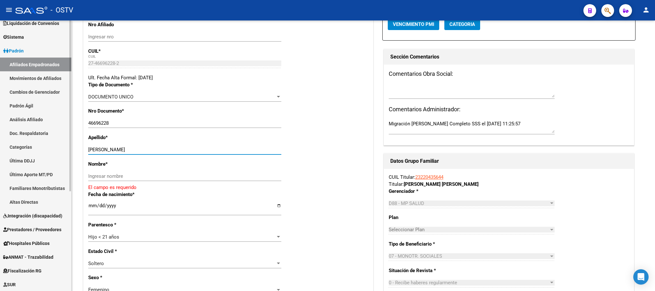
drag, startPoint x: 118, startPoint y: 151, endPoint x: 61, endPoint y: 154, distance: 57.3
click at [61, 154] on mat-sidenav-container "Firma Express Reportes Tablero de Control Ingresos Percibidos Análisis de todos…" at bounding box center [327, 155] width 655 height 271
type input "PITESSA"
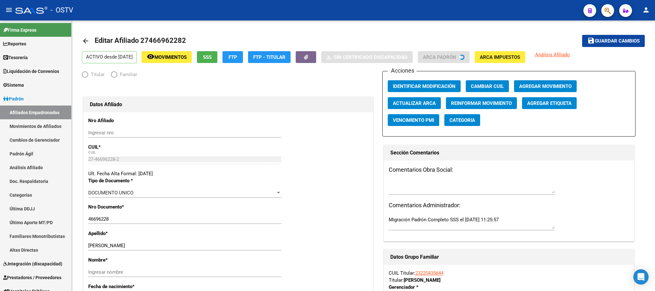
radio input "true"
type input "23-22043564-4"
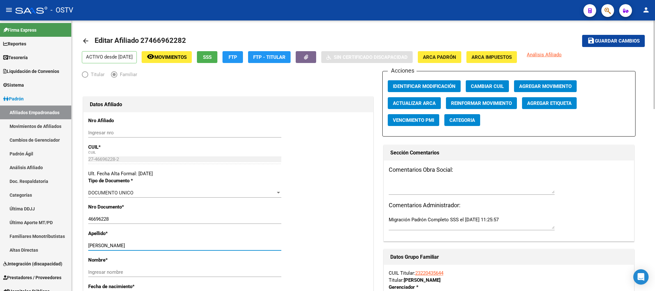
drag, startPoint x: 119, startPoint y: 244, endPoint x: 83, endPoint y: 248, distance: 35.7
drag, startPoint x: 101, startPoint y: 243, endPoint x: 107, endPoint y: 245, distance: 6.4
click at [107, 245] on input "[PERSON_NAME]" at bounding box center [184, 246] width 193 height 6
drag, startPoint x: 117, startPoint y: 247, endPoint x: 86, endPoint y: 247, distance: 31.7
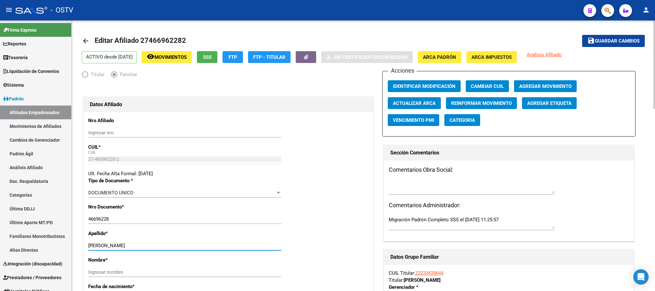
type input "PITESSA"
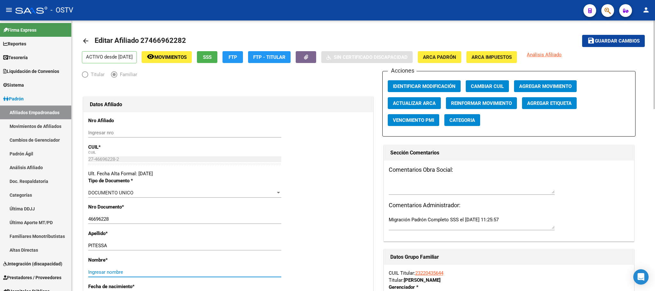
paste input "SASHA MARA"
type input "SASHA MARA"
click at [593, 42] on mat-icon "save" at bounding box center [592, 41] width 8 height 8
click at [532, 86] on span "Agregar Movimiento" at bounding box center [545, 86] width 52 height 6
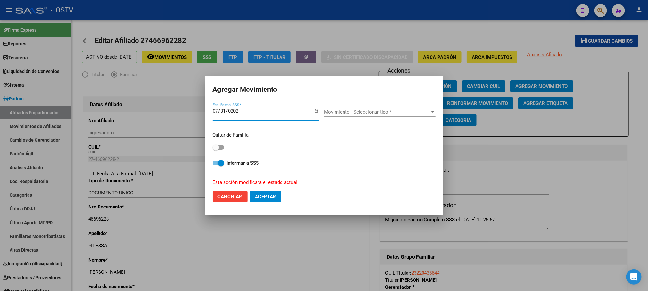
type input "[DATE]"
click at [370, 115] on span "Movimiento - Seleccionar tipo *" at bounding box center [377, 112] width 106 height 6
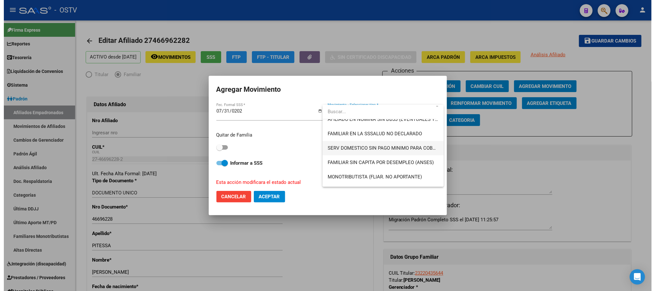
scroll to position [336, 0]
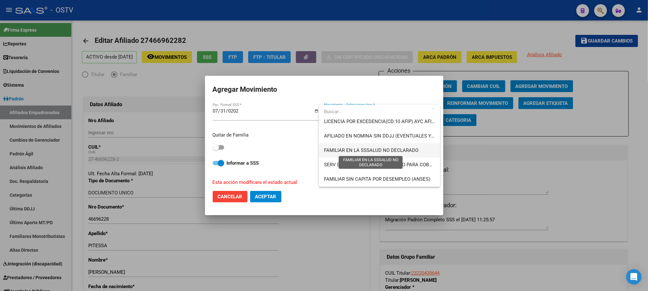
click at [384, 153] on span "FAMILIAR EN LA SSSALUD NO DECLARADO" at bounding box center [371, 150] width 94 height 6
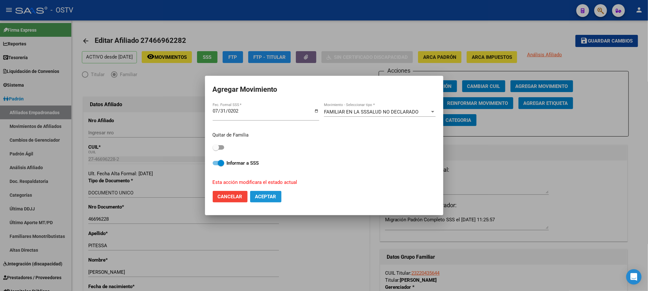
click at [263, 196] on span "Aceptar" at bounding box center [265, 197] width 21 height 6
checkbox input "false"
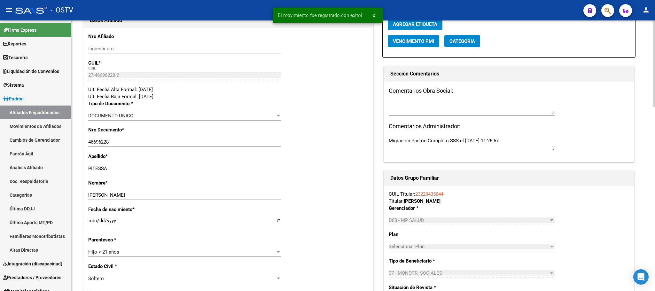
scroll to position [288, 0]
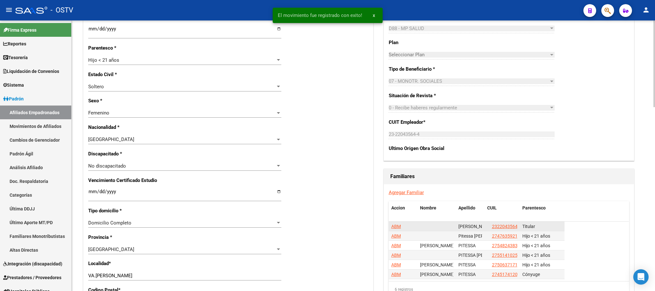
click at [398, 225] on span "ABM" at bounding box center [397, 226] width 10 height 5
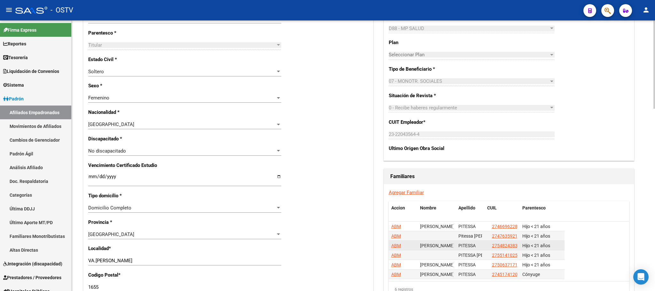
scroll to position [0, 0]
click at [396, 274] on span "ABM" at bounding box center [397, 274] width 10 height 5
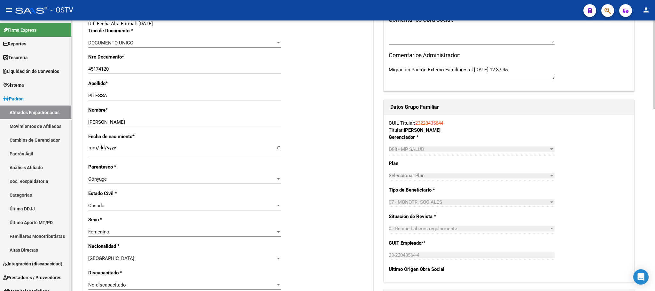
scroll to position [144, 0]
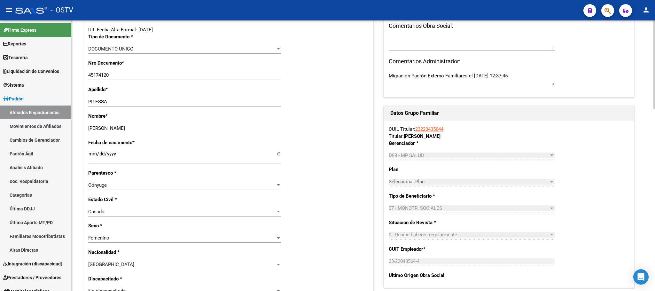
click at [117, 187] on div "Cónyuge" at bounding box center [181, 185] width 187 height 6
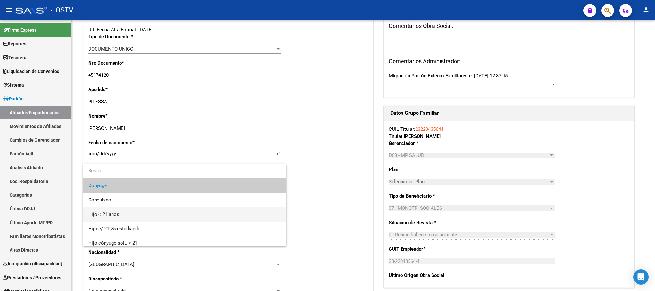
click at [122, 215] on span "Hijo < 21 años" at bounding box center [184, 214] width 193 height 14
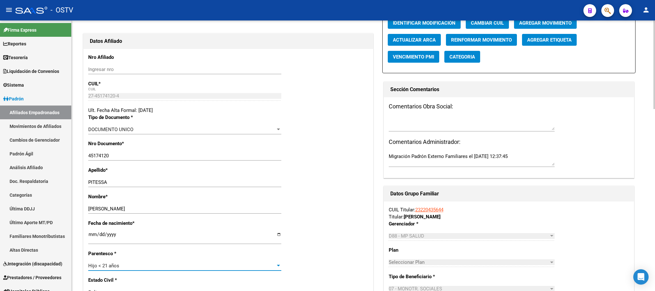
scroll to position [0, 0]
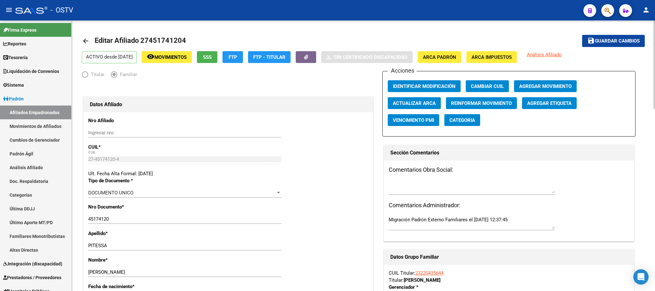
click at [610, 44] on span "Guardar cambios" at bounding box center [617, 41] width 45 height 6
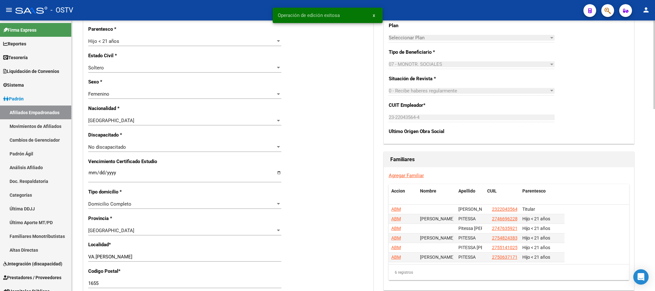
scroll to position [384, 0]
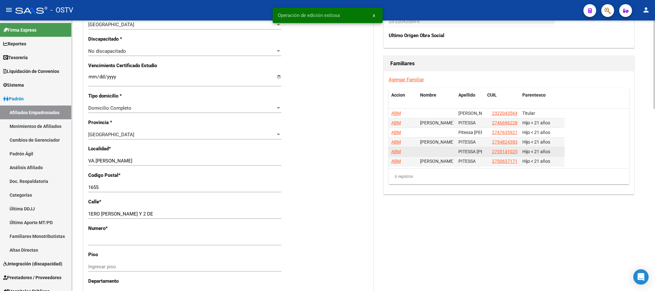
click at [395, 152] on span "ABM" at bounding box center [397, 151] width 10 height 5
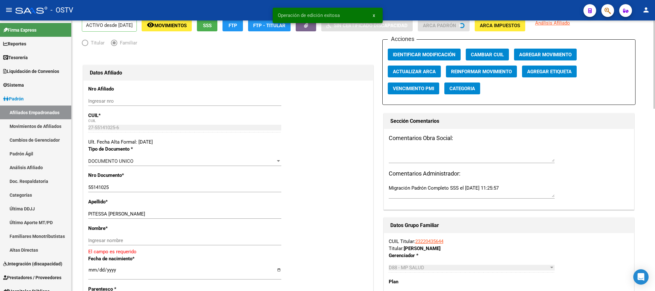
scroll to position [48, 0]
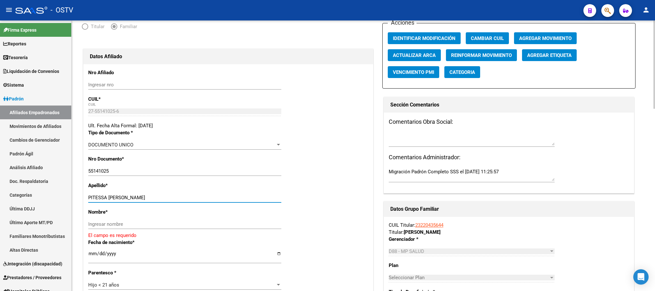
drag, startPoint x: 107, startPoint y: 198, endPoint x: 161, endPoint y: 198, distance: 53.1
click at [160, 198] on input "PITESSA [PERSON_NAME]" at bounding box center [184, 198] width 193 height 6
type input "PITESSA"
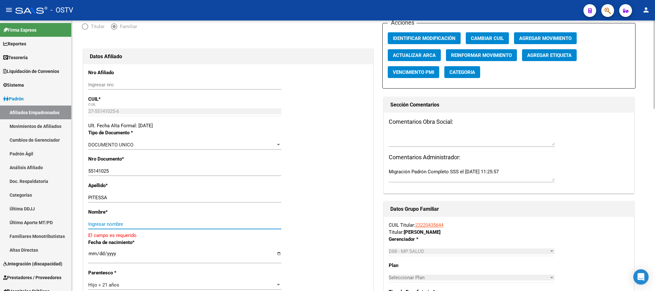
paste input "KIARA JAZMIN"
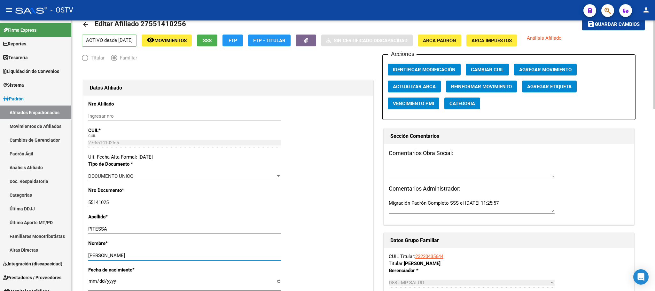
scroll to position [0, 0]
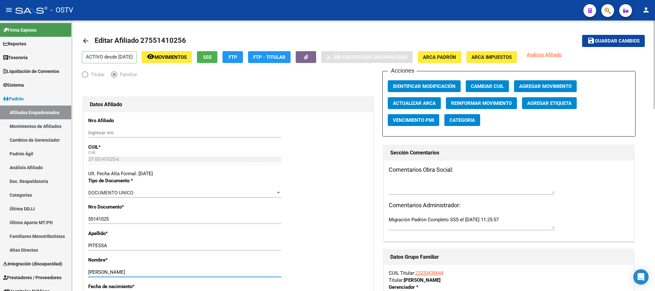
type input "KIARA JAZMIN"
click at [620, 42] on span "Guardar cambios" at bounding box center [617, 41] width 45 height 6
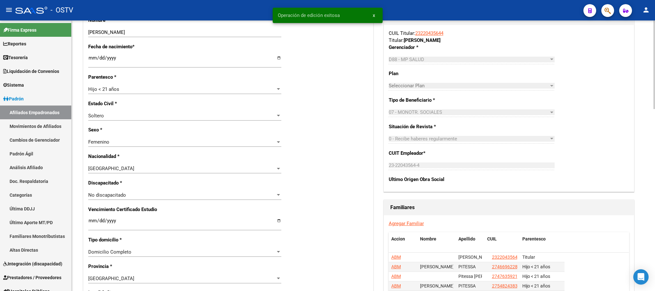
scroll to position [432, 0]
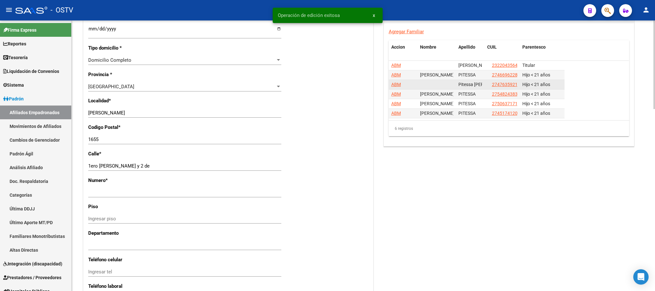
click at [395, 87] on span "ABM" at bounding box center [397, 84] width 10 height 5
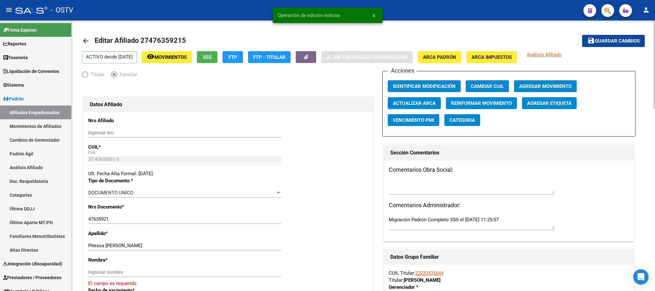
scroll to position [48, 0]
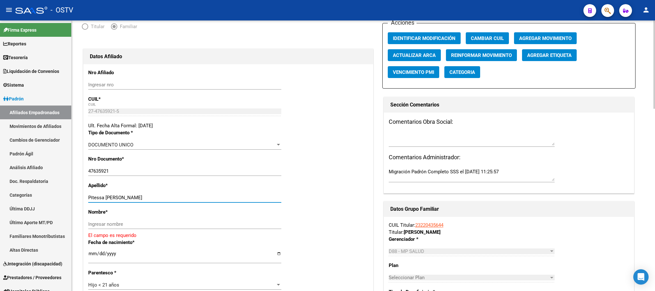
drag, startPoint x: 105, startPoint y: 197, endPoint x: 174, endPoint y: 198, distance: 69.1
click at [171, 198] on input "Pitessa [PERSON_NAME]" at bounding box center [184, 198] width 193 height 6
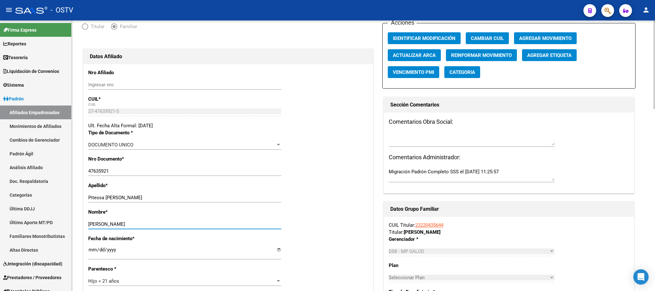
type input "CANDELA TAMARA"
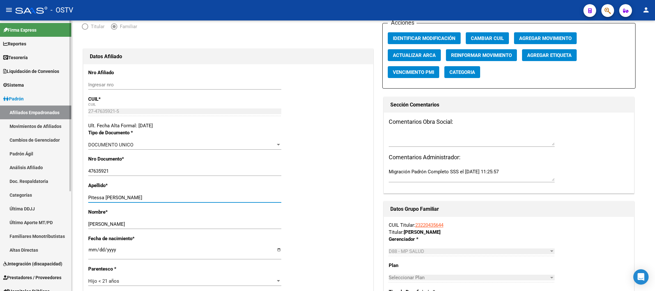
drag, startPoint x: 178, startPoint y: 200, endPoint x: 0, endPoint y: 198, distance: 177.5
click at [3, 198] on mat-sidenav-container "Firma Express Reportes Tablero de Control Ingresos Percibidos Análisis de todos…" at bounding box center [327, 155] width 655 height 271
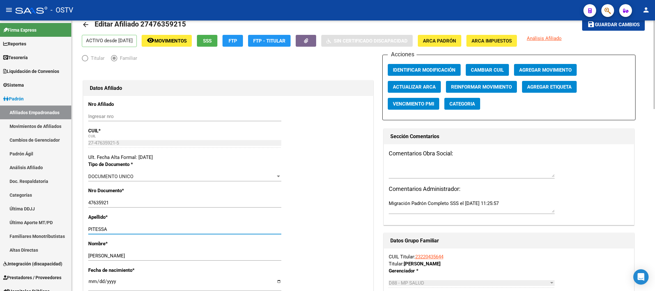
scroll to position [0, 0]
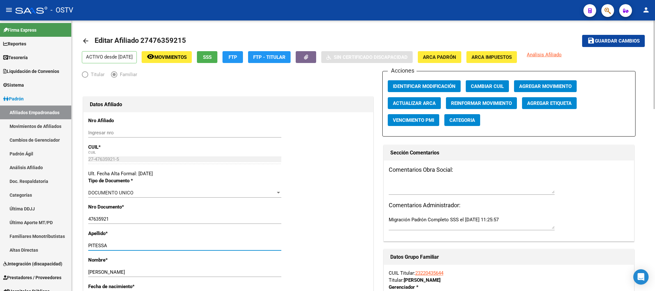
type input "PITESSA"
click at [614, 44] on button "save Guardar cambios" at bounding box center [613, 41] width 63 height 12
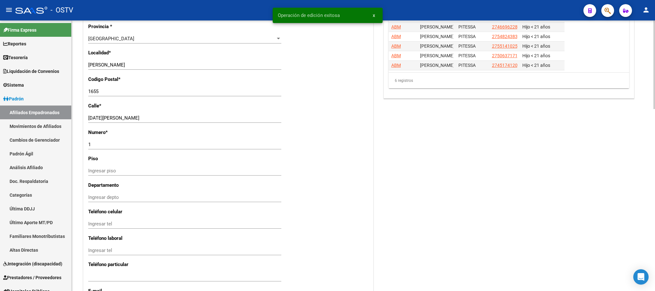
scroll to position [384, 0]
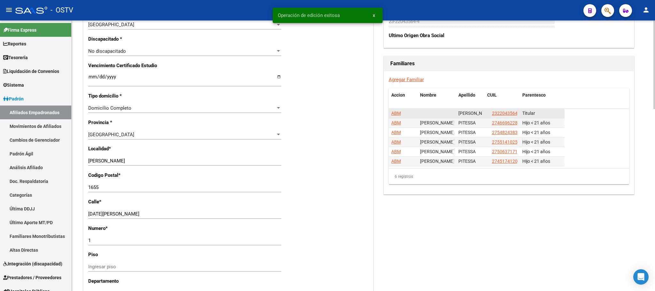
click at [397, 113] on span "ABM" at bounding box center [397, 113] width 10 height 5
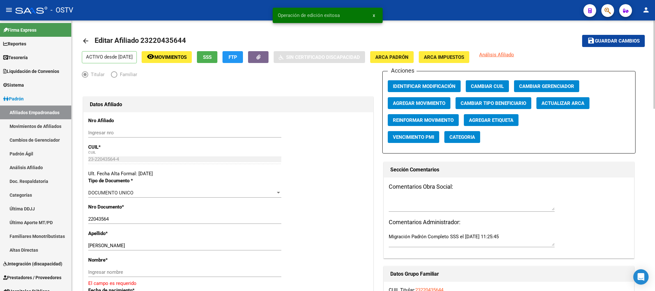
scroll to position [96, 0]
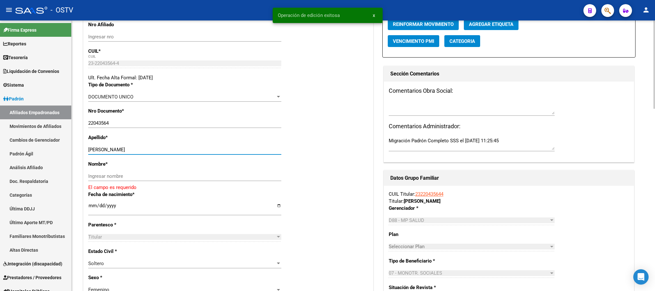
drag, startPoint x: 107, startPoint y: 148, endPoint x: 217, endPoint y: 149, distance: 110.4
click at [217, 149] on input "[PERSON_NAME] [PERSON_NAME]" at bounding box center [184, 150] width 193 height 6
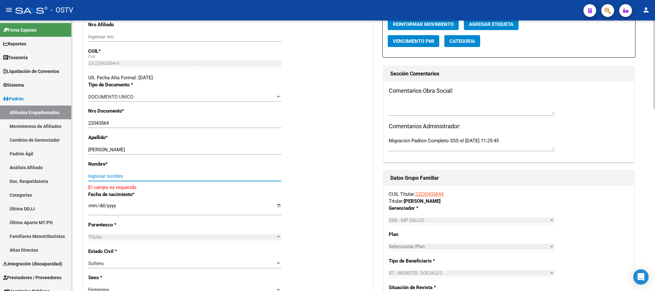
paste input "MARCELA MARGARITA"
type input "MARCELA MARGARITA"
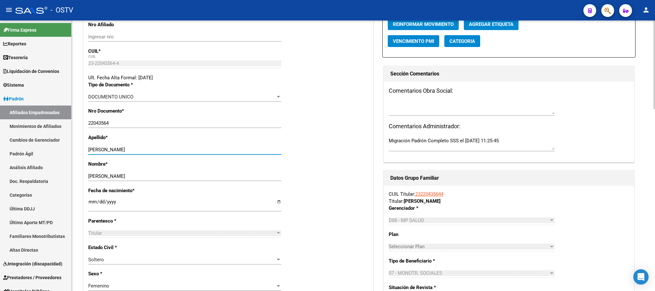
drag, startPoint x: 107, startPoint y: 149, endPoint x: 183, endPoint y: 151, distance: 76.8
click at [183, 151] on input "[PERSON_NAME] [PERSON_NAME]" at bounding box center [184, 150] width 193 height 6
type input "BURELA"
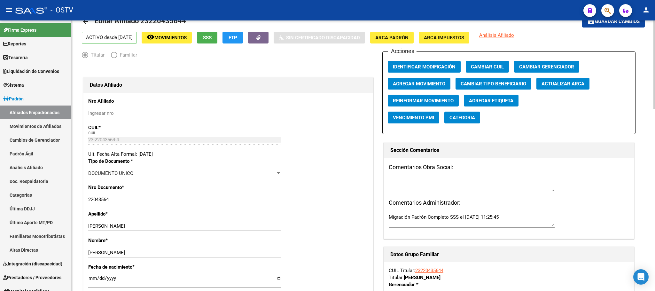
scroll to position [0, 0]
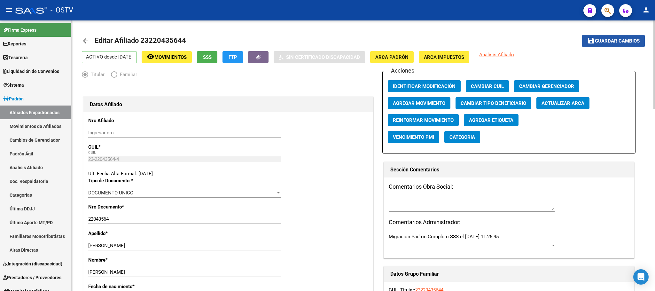
click at [601, 42] on span "Guardar cambios" at bounding box center [617, 41] width 45 height 6
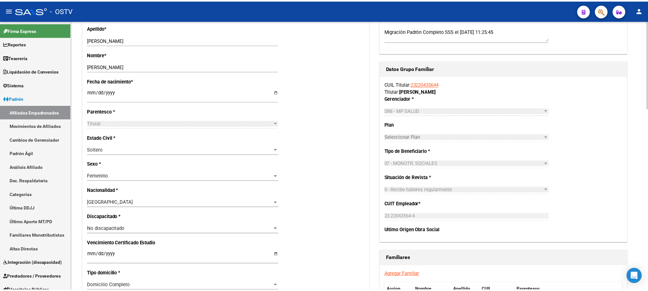
scroll to position [192, 0]
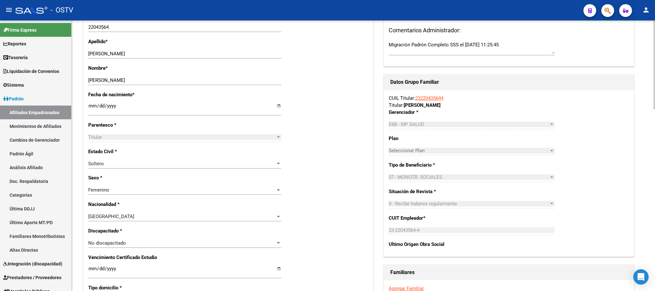
click at [80, 149] on div "arrow_back Editar Afiliado 23220435644 save Guardar cambios ACTIVO desde 01/09/…" at bounding box center [364, 242] width 584 height 826
click at [76, 144] on div "arrow_back Editar Afiliado 23220435644 save Guardar cambios ACTIVO desde 01/09/…" at bounding box center [364, 242] width 584 height 826
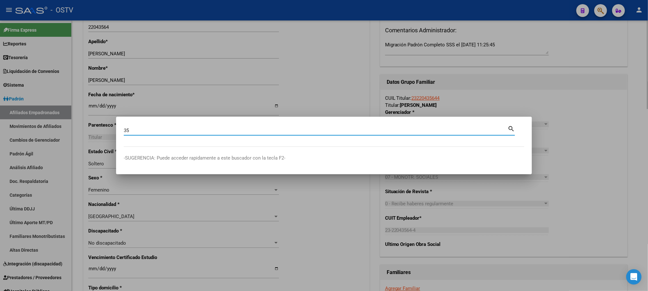
type input "3"
type input "35960626"
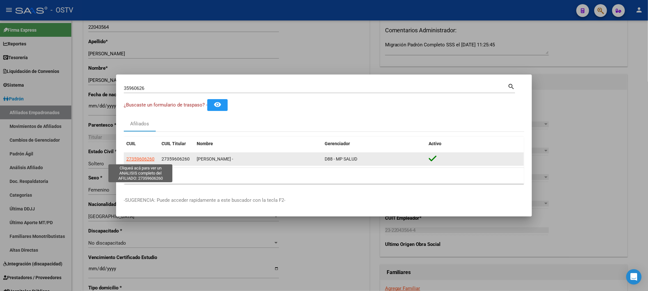
click at [135, 160] on span "27359606260" at bounding box center [140, 158] width 28 height 5
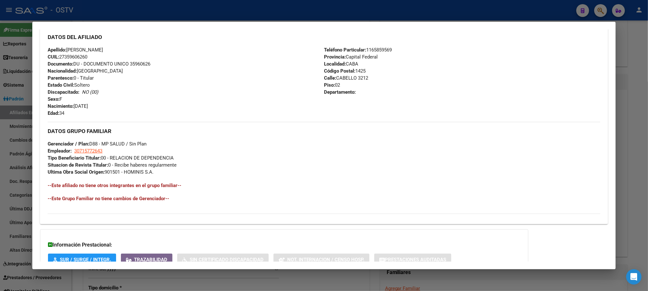
scroll to position [261, 0]
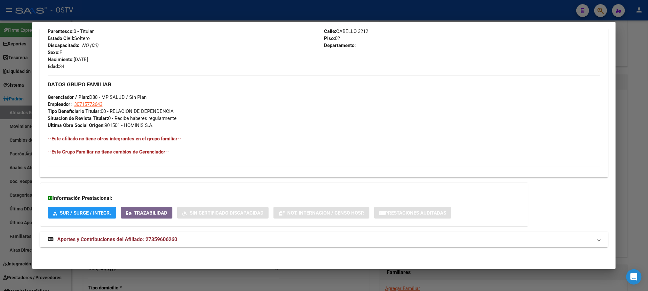
click at [116, 242] on span "Aportes y Contribuciones del Afiliado: 27359606260" at bounding box center [117, 239] width 120 height 6
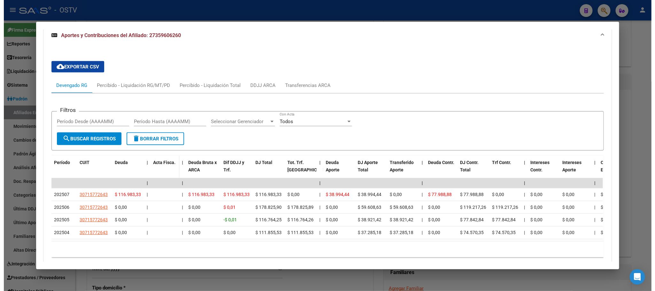
scroll to position [501, 0]
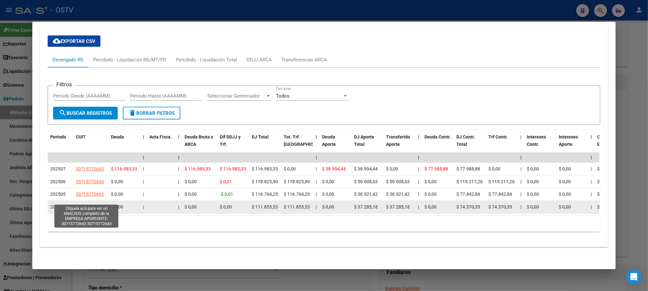
click at [92, 204] on span "30715772643" at bounding box center [90, 206] width 28 height 5
type textarea "30715772643"
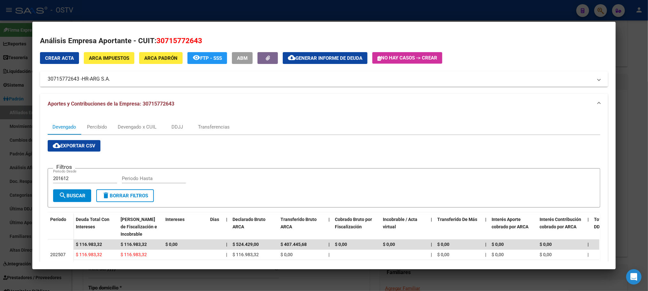
drag, startPoint x: 44, startPoint y: 78, endPoint x: 107, endPoint y: 80, distance: 62.4
click at [107, 80] on mat-panel-title "30715772643 - HR-ARG S.A." at bounding box center [320, 79] width 545 height 8
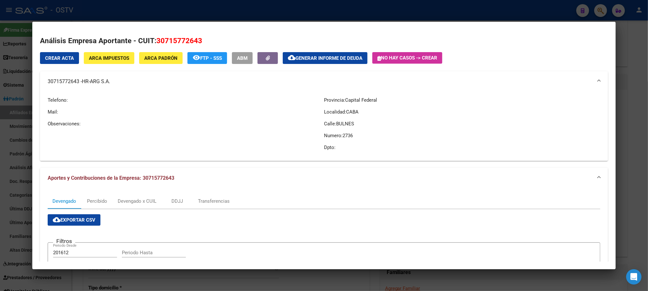
copy mat-panel-title "30715772643 - HR-ARG S.A"
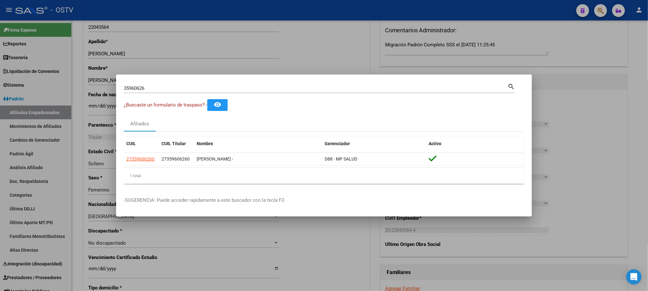
click at [81, 177] on div at bounding box center [324, 145] width 648 height 291
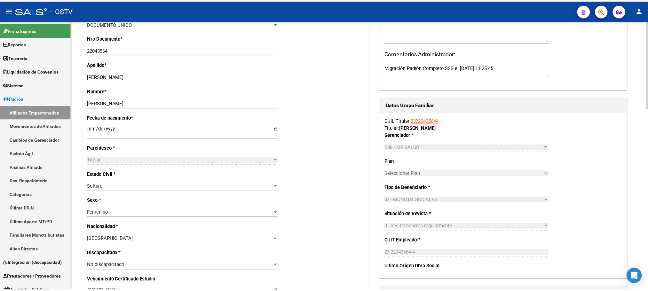
scroll to position [70, 0]
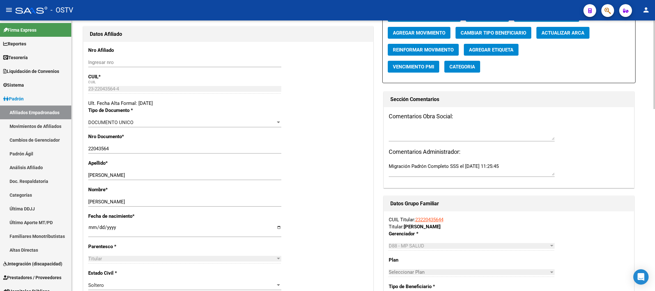
click at [655, 109] on div at bounding box center [655, 88] width 2 height 89
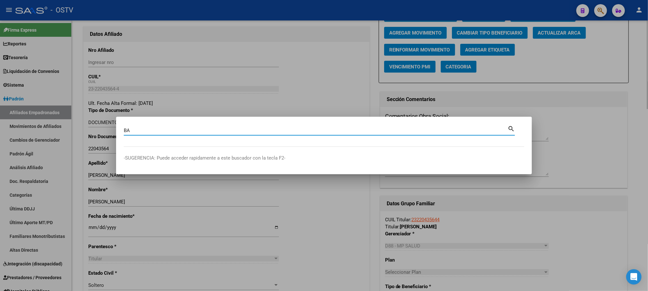
type input "B"
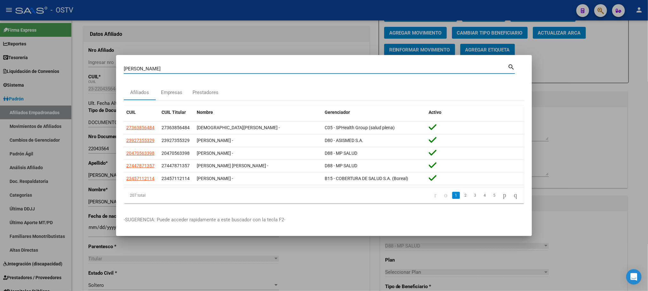
drag, startPoint x: 162, startPoint y: 70, endPoint x: 132, endPoint y: 68, distance: 29.8
click at [135, 68] on input "NAVARRO" at bounding box center [316, 69] width 384 height 6
type input "N"
click at [147, 70] on input "Buscar (apellido, dni, [PERSON_NAME], [PERSON_NAME], cuit, obra social)" at bounding box center [316, 69] width 384 height 6
type input "27270689316"
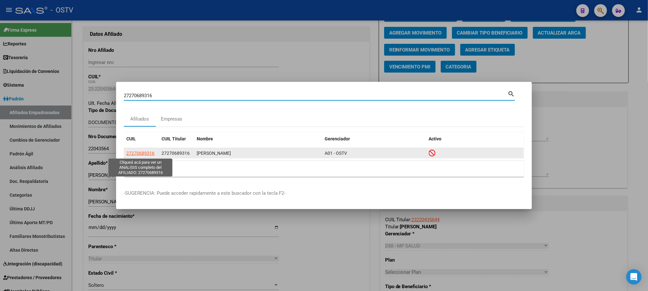
click at [133, 154] on span "27270689316" at bounding box center [140, 153] width 28 height 5
type textarea "27270689316"
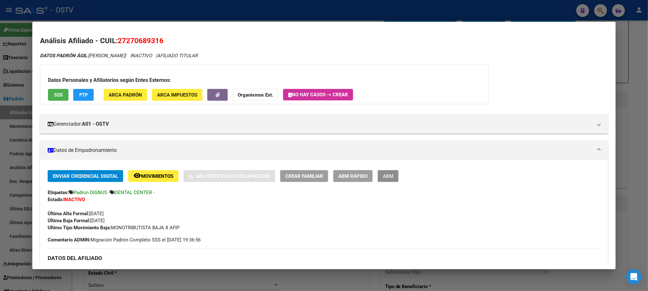
click at [386, 178] on span "ABM" at bounding box center [388, 176] width 11 height 6
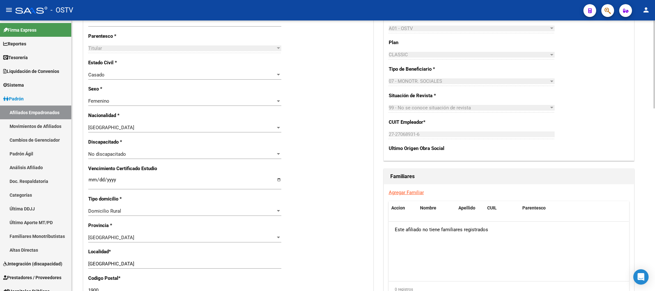
scroll to position [563, 0]
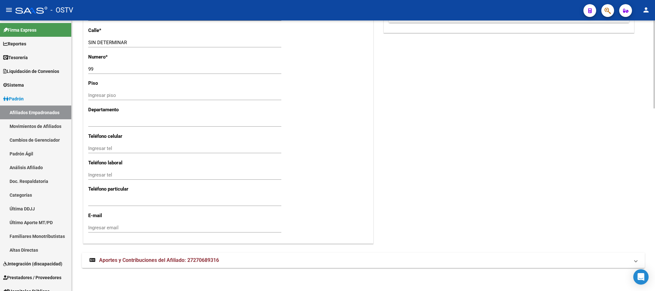
drag, startPoint x: 157, startPoint y: 263, endPoint x: 160, endPoint y: 260, distance: 3.4
click at [158, 262] on span "Aportes y Contribuciones del Afiliado: 27270689316" at bounding box center [159, 260] width 120 height 6
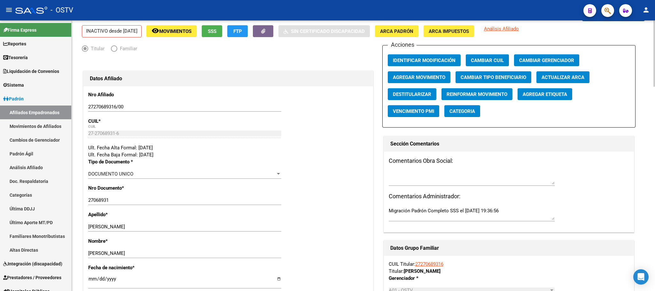
scroll to position [21, 0]
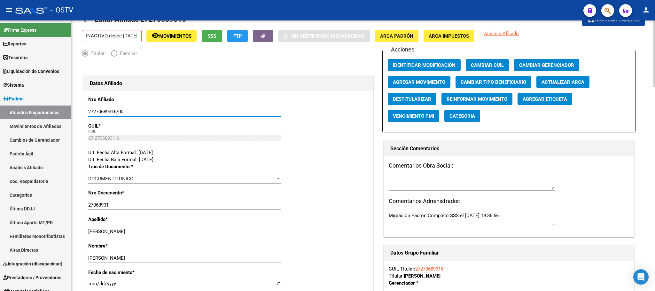
drag, startPoint x: 105, startPoint y: 114, endPoint x: 72, endPoint y: 115, distance: 32.6
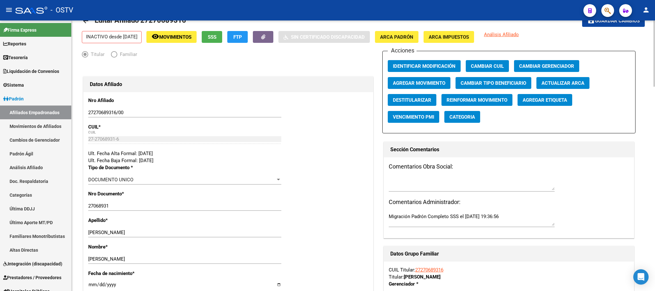
scroll to position [0, 0]
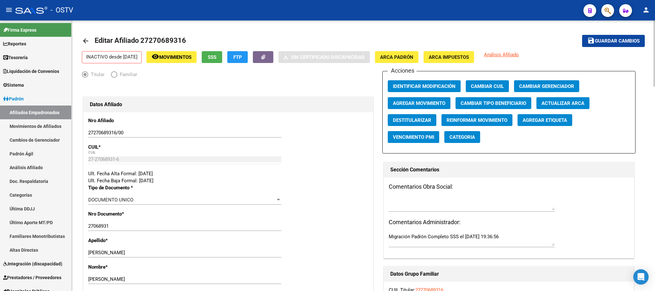
click at [655, 29] on div at bounding box center [655, 53] width 2 height 66
click at [183, 61] on button "remove_red_eye Movimientos" at bounding box center [171, 57] width 50 height 12
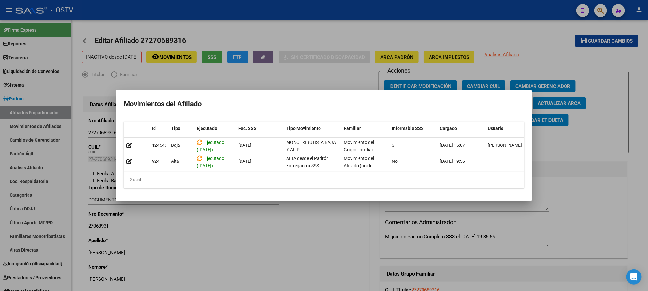
click at [376, 244] on div at bounding box center [324, 145] width 648 height 291
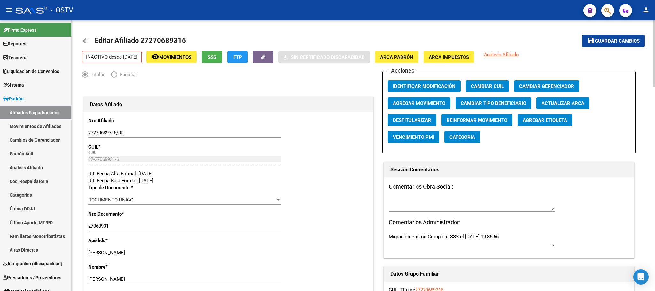
drag, startPoint x: 147, startPoint y: 42, endPoint x: 169, endPoint y: 44, distance: 22.5
click at [169, 44] on span "Editar Afiliado 27270689316" at bounding box center [140, 40] width 91 height 8
drag, startPoint x: 169, startPoint y: 44, endPoint x: 164, endPoint y: 44, distance: 4.8
click at [170, 44] on span "Editar Afiliado 27270689316" at bounding box center [140, 40] width 91 height 8
click at [150, 41] on span "Editar Afiliado 27270689316" at bounding box center [140, 40] width 91 height 8
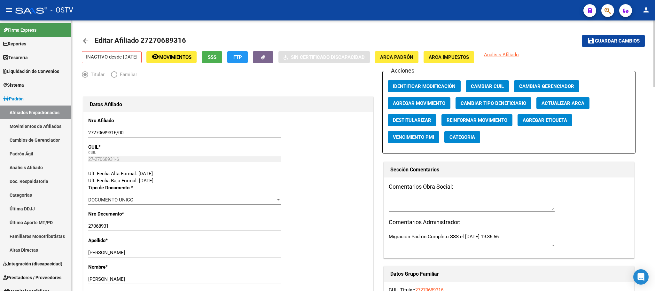
drag, startPoint x: 149, startPoint y: 40, endPoint x: 177, endPoint y: 43, distance: 27.6
click at [177, 43] on span "Editar Afiliado 27270689316" at bounding box center [140, 40] width 91 height 8
click at [217, 57] on span "SSS" at bounding box center [212, 57] width 9 height 6
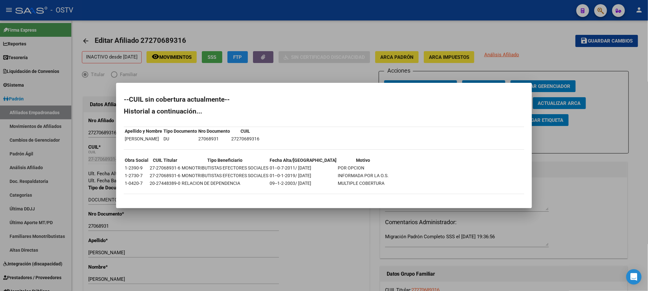
click at [82, 243] on div at bounding box center [324, 145] width 648 height 291
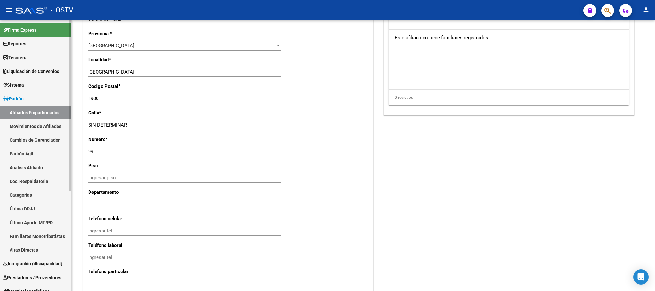
scroll to position [158, 0]
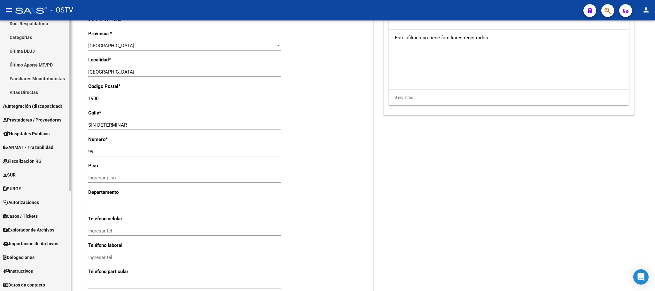
click at [24, 130] on span "Hospitales Públicos" at bounding box center [26, 133] width 46 height 7
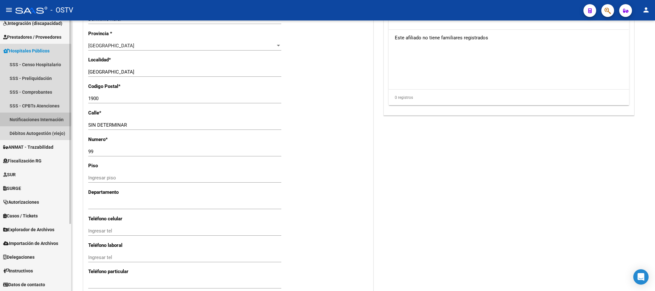
click at [22, 117] on link "Notificaciones Internación" at bounding box center [35, 120] width 71 height 14
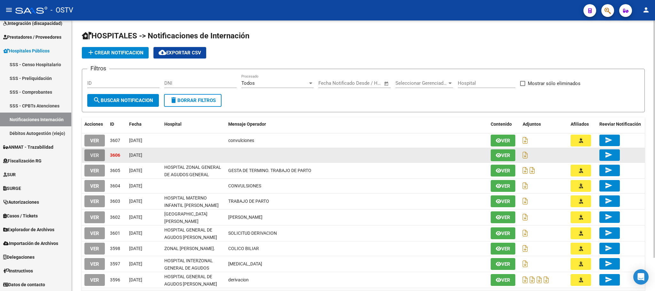
click at [92, 157] on span "VER" at bounding box center [94, 156] width 9 height 6
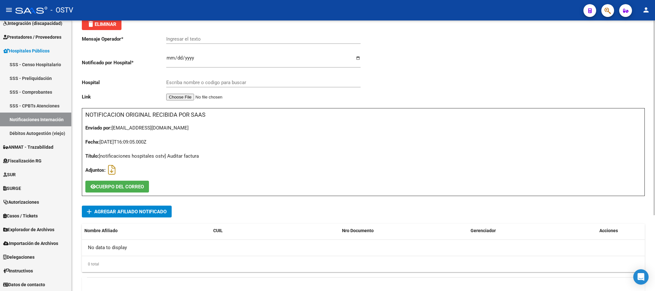
scroll to position [48, 0]
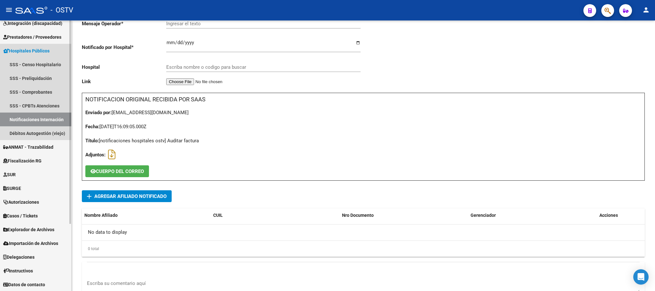
click at [51, 116] on link "Notificaciones Internación" at bounding box center [35, 120] width 71 height 14
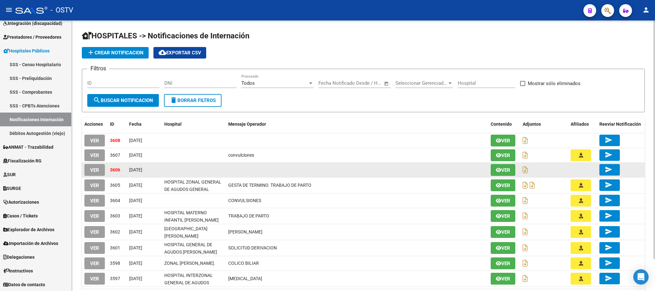
click at [92, 172] on span "VER" at bounding box center [94, 170] width 9 height 6
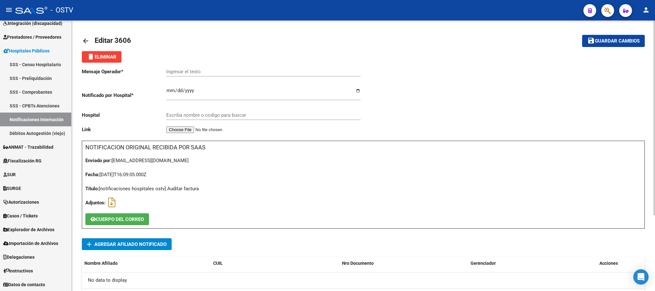
scroll to position [105, 0]
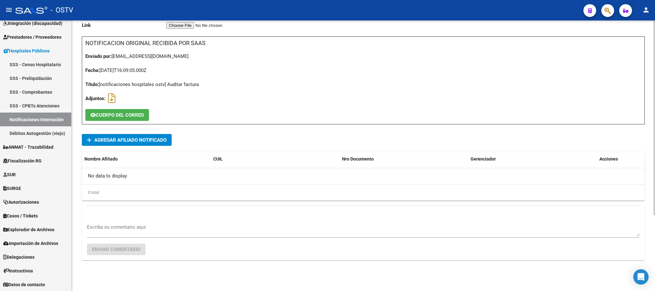
click at [121, 231] on textarea "Escriba su comentario aquí" at bounding box center [363, 230] width 553 height 13
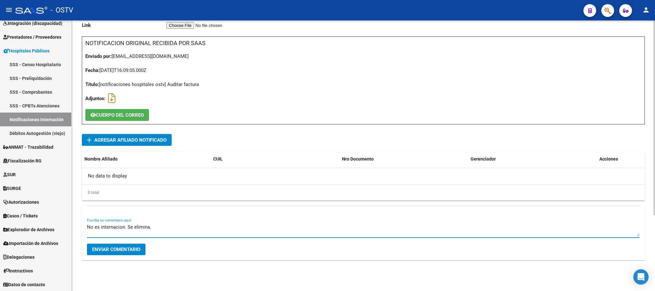
type textarea "No es internacion. Se elimina."
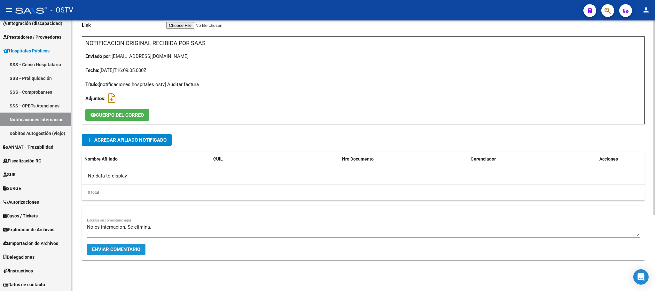
click at [117, 249] on span "Enviar comentario" at bounding box center [116, 250] width 48 height 6
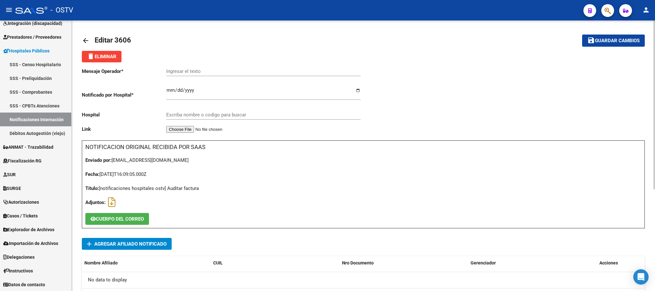
scroll to position [0, 0]
click at [100, 58] on span "delete Eliminar" at bounding box center [101, 57] width 29 height 6
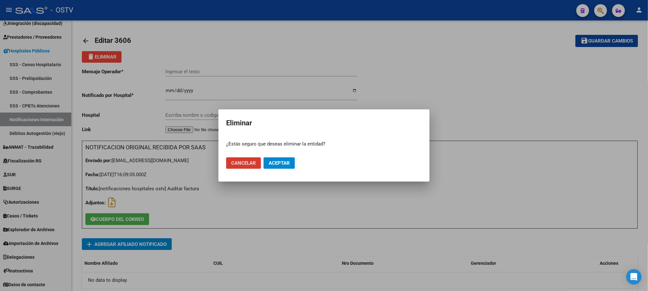
click at [274, 162] on span "Aceptar" at bounding box center [279, 163] width 21 height 6
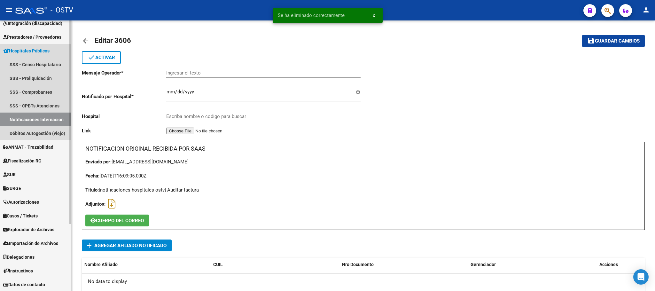
click at [34, 120] on link "Notificaciones Internación" at bounding box center [35, 120] width 71 height 14
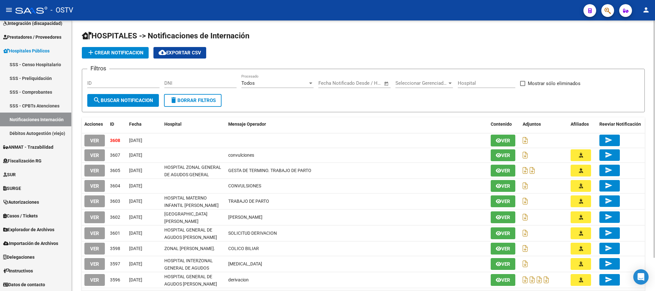
click at [77, 165] on div "HOSPITALES -> Notificaciones de Internación add Crear Notificacion cloud_downlo…" at bounding box center [364, 173] width 584 height 306
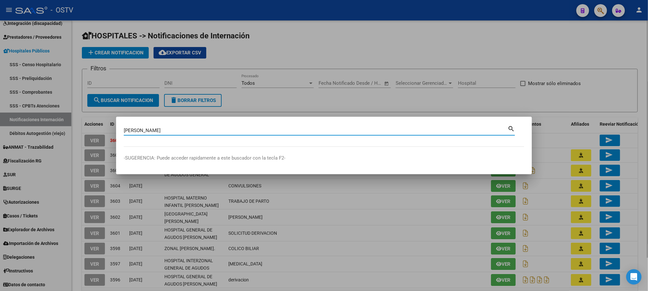
type input "gatica"
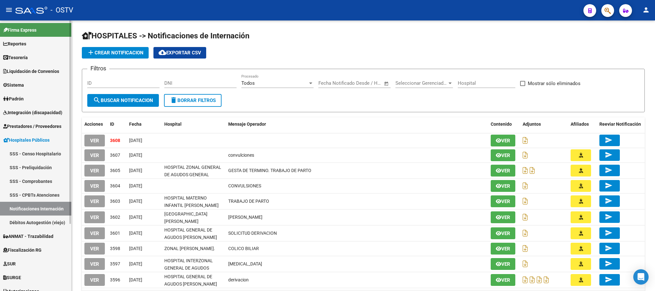
click at [24, 102] on span "Padrón" at bounding box center [13, 98] width 20 height 7
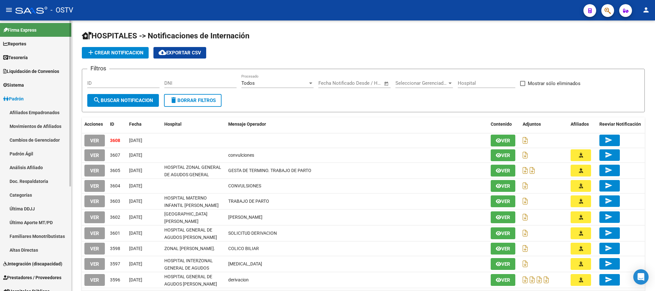
click at [26, 110] on link "Afiliados Empadronados" at bounding box center [35, 113] width 71 height 14
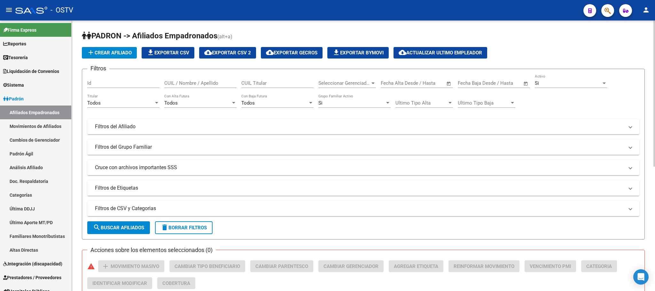
click at [372, 83] on div at bounding box center [373, 84] width 3 height 2
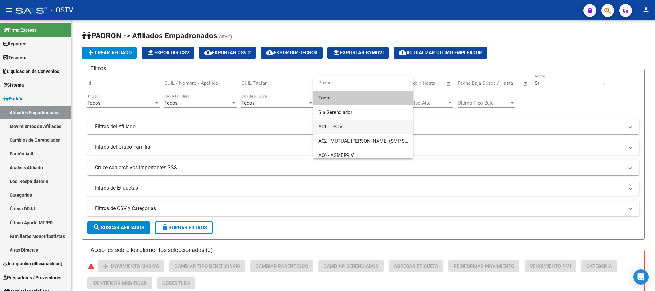
click at [349, 128] on span "A01 - OSTV" at bounding box center [364, 127] width 90 height 14
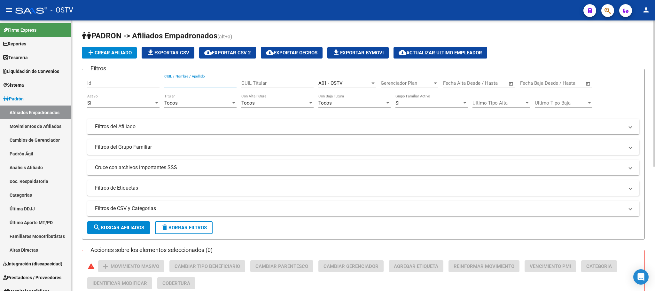
click at [208, 84] on input "CUIL / Nombre / Apellido" at bounding box center [200, 83] width 72 height 6
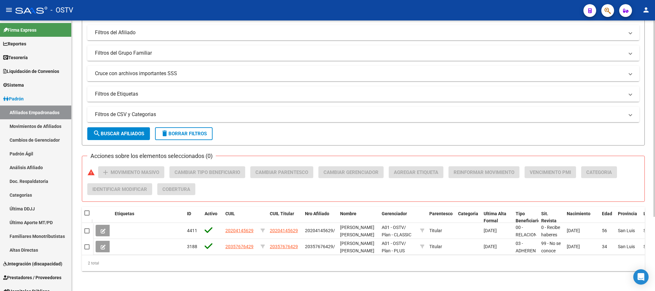
scroll to position [102, 0]
type input "gatica"
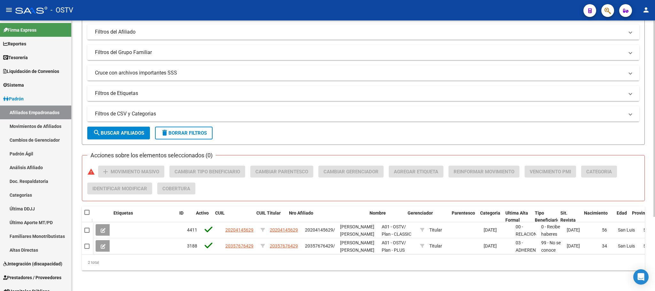
drag, startPoint x: 335, startPoint y: 210, endPoint x: 420, endPoint y: 197, distance: 86.0
click at [420, 197] on div "PADRON -> Afiliados Empadronados (alt+a) add Crear Afiliado file_download Expor…" at bounding box center [363, 103] width 563 height 335
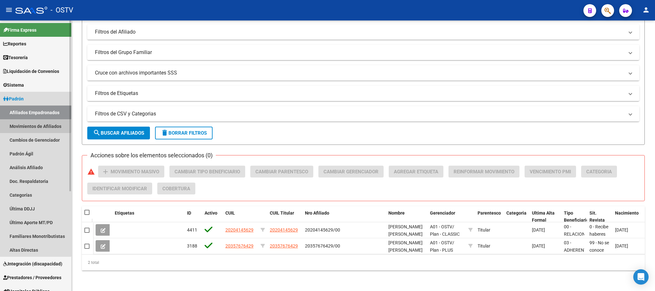
click at [20, 126] on link "Movimientos de Afiliados" at bounding box center [35, 126] width 71 height 14
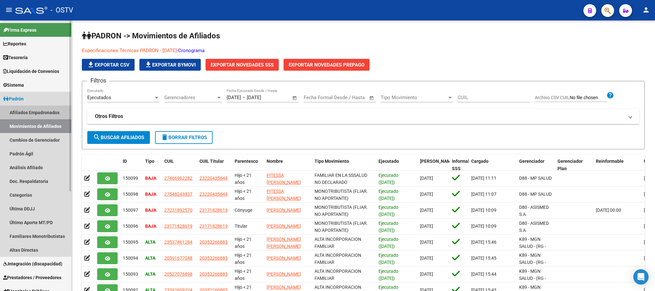
click at [47, 113] on link "Afiliados Empadronados" at bounding box center [35, 113] width 71 height 14
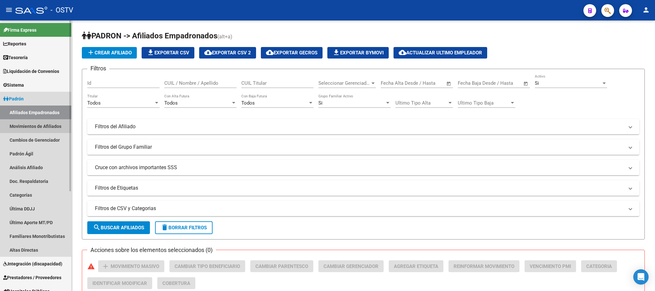
click at [45, 127] on link "Movimientos de Afiliados" at bounding box center [35, 126] width 71 height 14
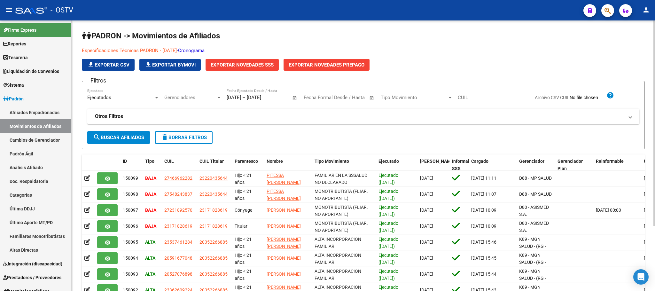
click at [80, 202] on div "PADRON -> Movimientos de Afiliados Especificaciones Técnicas PADRON - Agosto 20…" at bounding box center [364, 194] width 584 height 349
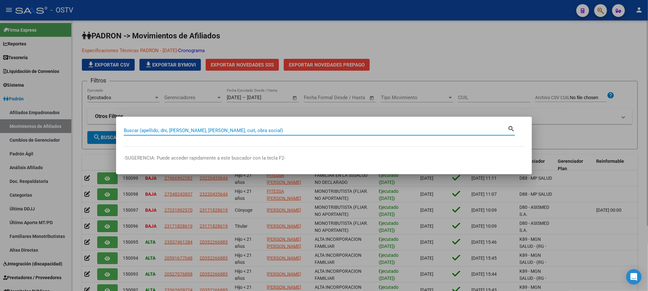
paste input "48638219"
type input "48638219"
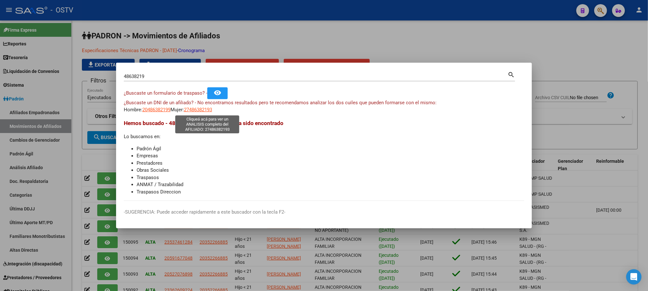
click at [193, 110] on span "27486382193" at bounding box center [198, 110] width 28 height 6
type textarea "27486382193"
drag, startPoint x: 164, startPoint y: 76, endPoint x: 0, endPoint y: 78, distance: 164.1
click at [16, 78] on div "48638219 Buscar (apellido, dni, cuil, nro traspaso, cuit, obra social) search ¿…" at bounding box center [324, 145] width 648 height 291
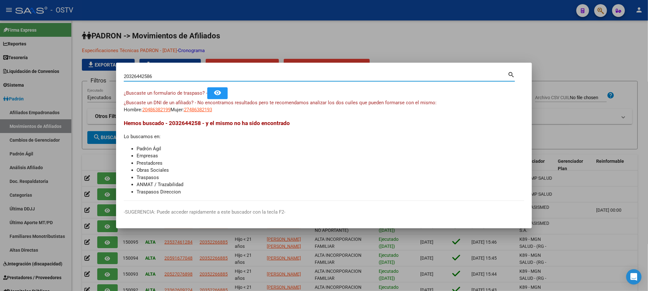
type input "20326442586"
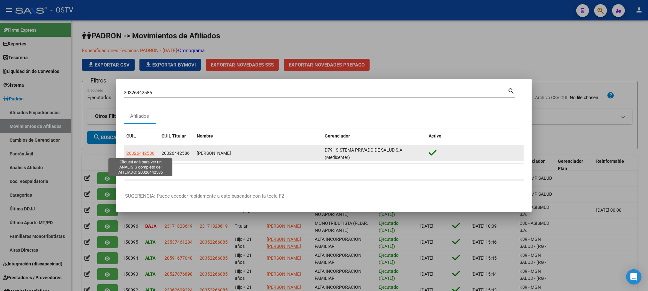
click at [142, 154] on span "20326442586" at bounding box center [140, 153] width 28 height 5
type textarea "20326442586"
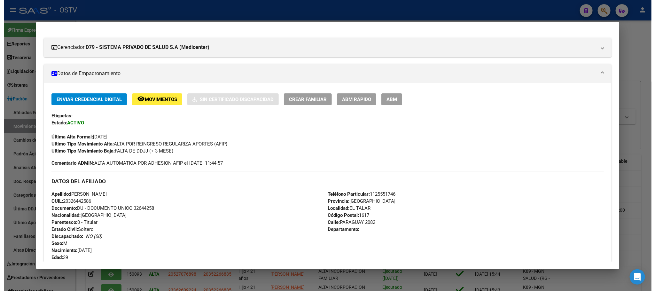
scroll to position [48, 0]
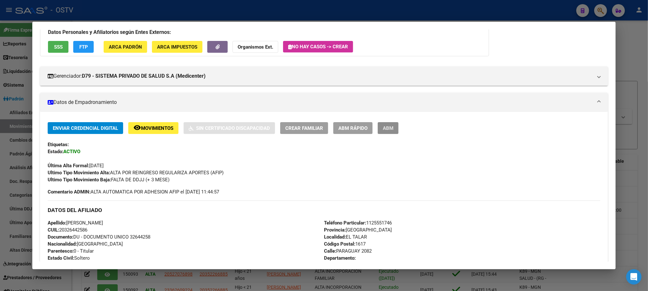
click at [385, 124] on button "ABM" at bounding box center [388, 128] width 21 height 12
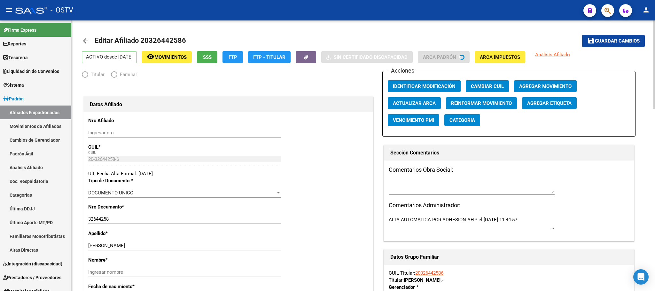
radio input "true"
type input "33-63761744-9"
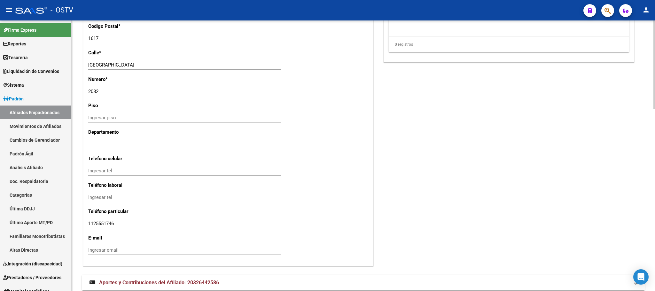
scroll to position [556, 0]
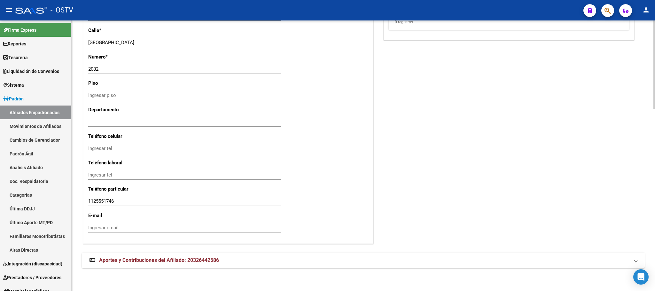
click at [193, 261] on span "Aportes y Contribuciones del Afiliado: 20326442586" at bounding box center [159, 260] width 120 height 6
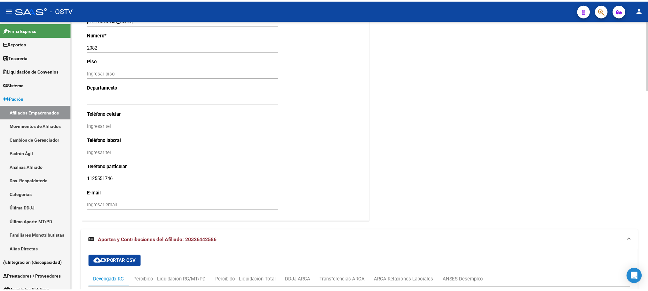
scroll to position [780, 0]
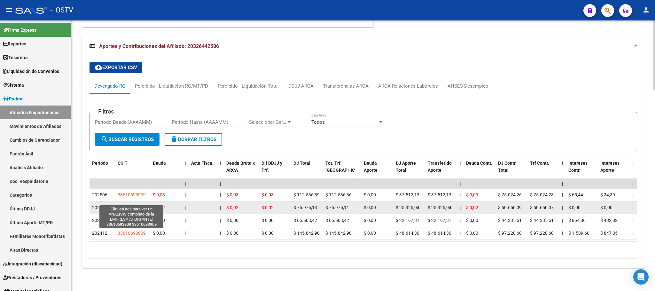
click at [135, 205] on span "33610693909" at bounding box center [132, 207] width 28 height 5
type textarea "33610693909"
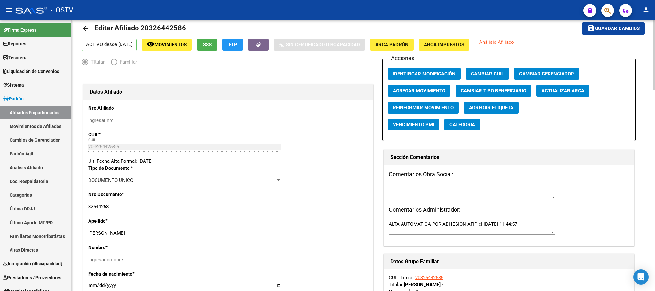
scroll to position [108, 0]
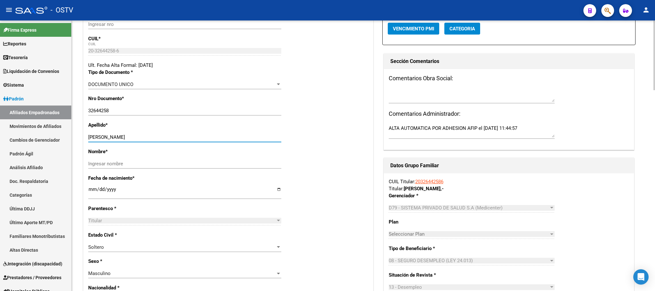
drag, startPoint x: 110, startPoint y: 139, endPoint x: 190, endPoint y: 139, distance: 80.6
click at [190, 139] on input "GALARZA MAXIMILIANO" at bounding box center [184, 137] width 193 height 6
type input "GALARZA"
click at [127, 164] on input "Ingresar nombre" at bounding box center [184, 164] width 193 height 6
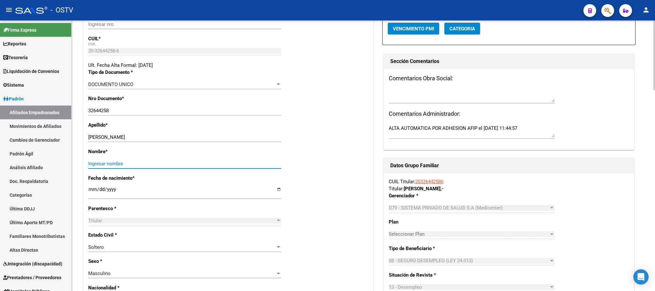
paste input "MAXIMILIANO"
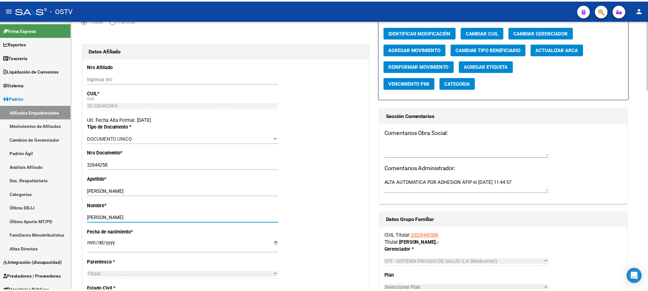
scroll to position [0, 0]
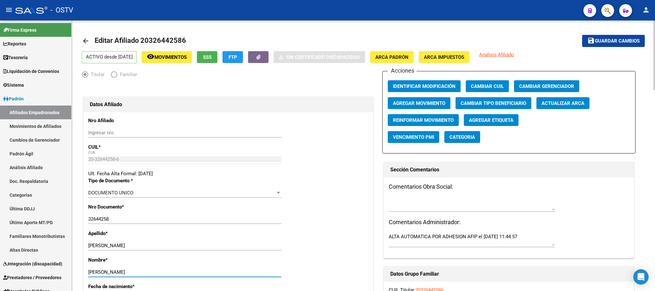
type input "MAXIMILIANO"
click at [616, 43] on span "Guardar cambios" at bounding box center [617, 41] width 45 height 6
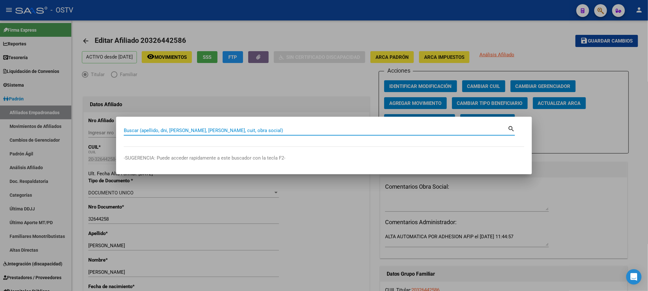
click at [167, 129] on input "Buscar (apellido, dni, [PERSON_NAME], [PERSON_NAME], cuit, obra social)" at bounding box center [316, 131] width 384 height 6
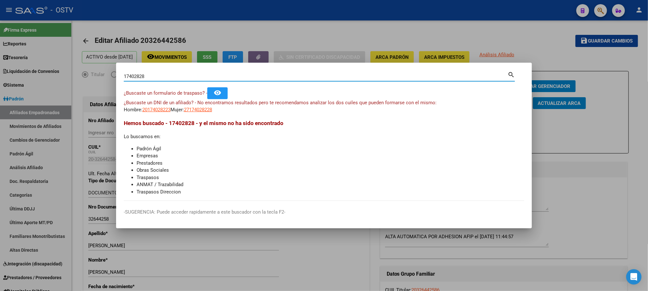
type input "17402828"
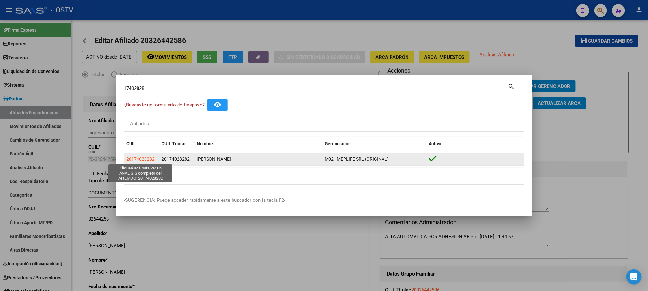
click at [140, 161] on span "20174028282" at bounding box center [140, 158] width 28 height 5
type textarea "20174028282"
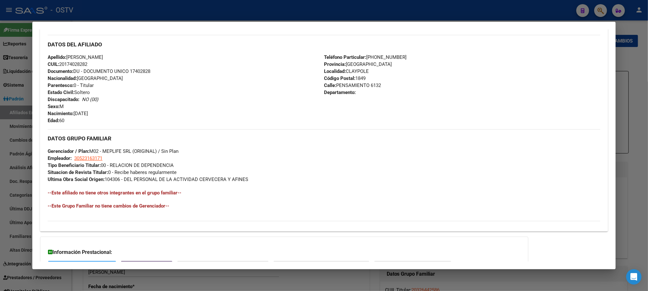
scroll to position [261, 0]
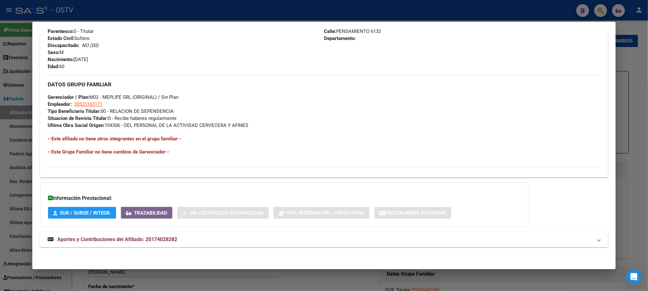
click at [135, 238] on span "Aportes y Contribuciones del Afiliado: 20174028282" at bounding box center [117, 239] width 120 height 6
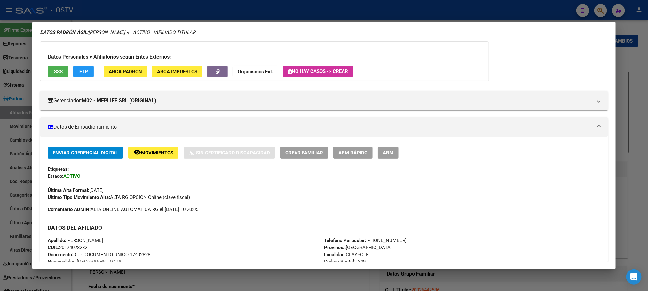
scroll to position [0, 0]
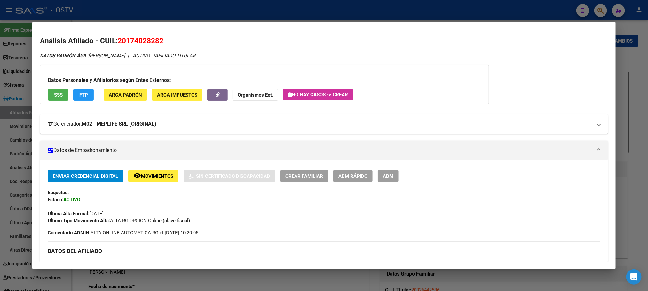
click at [147, 125] on strong "M02 - MEPLIFE SRL (ORIGINAL)" at bounding box center [119, 124] width 75 height 8
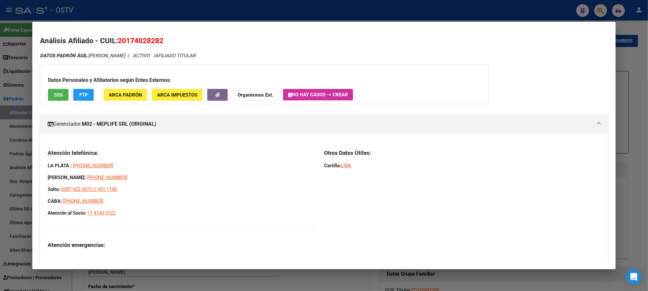
drag, startPoint x: 119, startPoint y: 217, endPoint x: 41, endPoint y: 154, distance: 100.6
click at [41, 154] on div "Atención telefónica: LA PLATA : 221 6769380 MAR DEL PLATA: 2234 95-2907 Salta: …" at bounding box center [324, 201] width 568 height 115
click at [49, 153] on h3 "Atención telefónica:" at bounding box center [182, 152] width 269 height 7
drag, startPoint x: 44, startPoint y: 153, endPoint x: 134, endPoint y: 231, distance: 119.1
click at [134, 231] on div "Atención telefónica: LA PLATA : 221 6769380 MAR DEL PLATA: 2234 95-2907 Salta: …" at bounding box center [182, 198] width 269 height 99
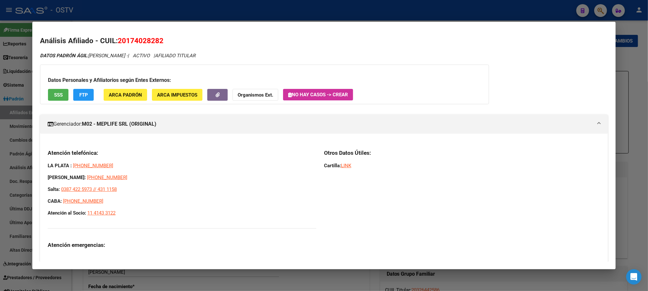
click at [134, 219] on div "Atención telefónica: LA PLATA : 221 6769380 MAR DEL PLATA: 2234 95-2907 Salta: …" at bounding box center [182, 198] width 269 height 99
drag, startPoint x: 162, startPoint y: 39, endPoint x: 116, endPoint y: 43, distance: 45.3
click at [116, 43] on h2 "Análisis Afiliado - CUIL: 20174028282" at bounding box center [324, 41] width 568 height 11
copy span "20174028282"
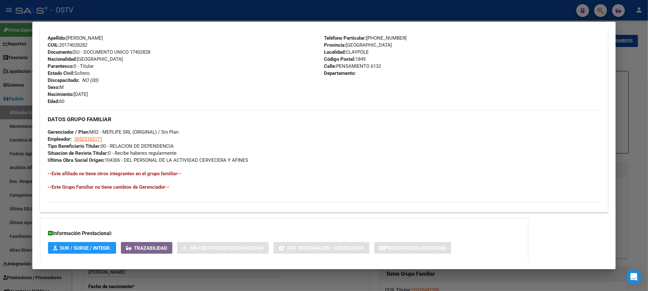
scroll to position [428, 0]
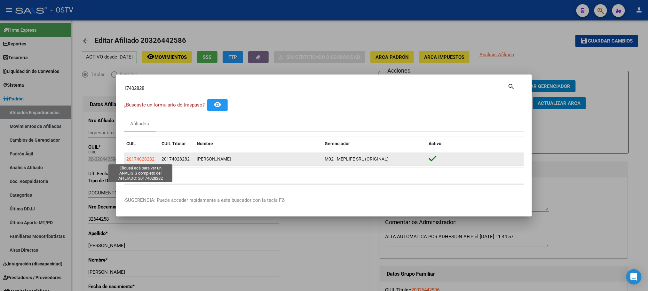
click at [147, 158] on span "20174028282" at bounding box center [140, 158] width 28 height 5
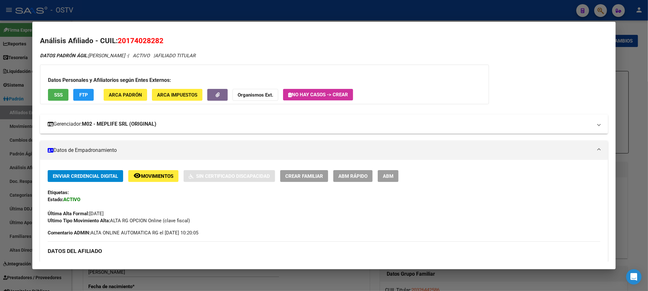
click at [128, 120] on mat-expansion-panel-header "Gerenciador: M02 - MEPLIFE SRL (ORIGINAL)" at bounding box center [324, 124] width 568 height 19
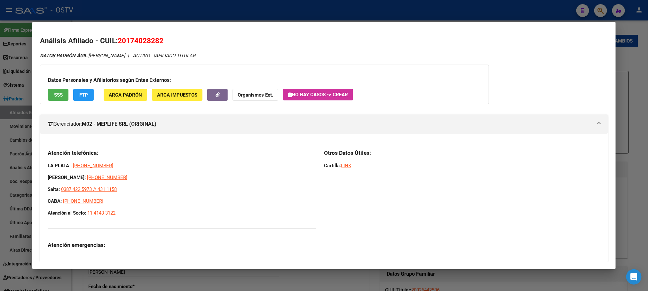
drag, startPoint x: 44, startPoint y: 199, endPoint x: 124, endPoint y: 222, distance: 83.7
click at [124, 222] on div "Atención telefónica: LA PLATA : 221 6769380 MAR DEL PLATA: 2234 95-2907 Salta: …" at bounding box center [324, 201] width 568 height 115
copy span "CABA: 0800-444-0418"
